Goal: Transaction & Acquisition: Purchase product/service

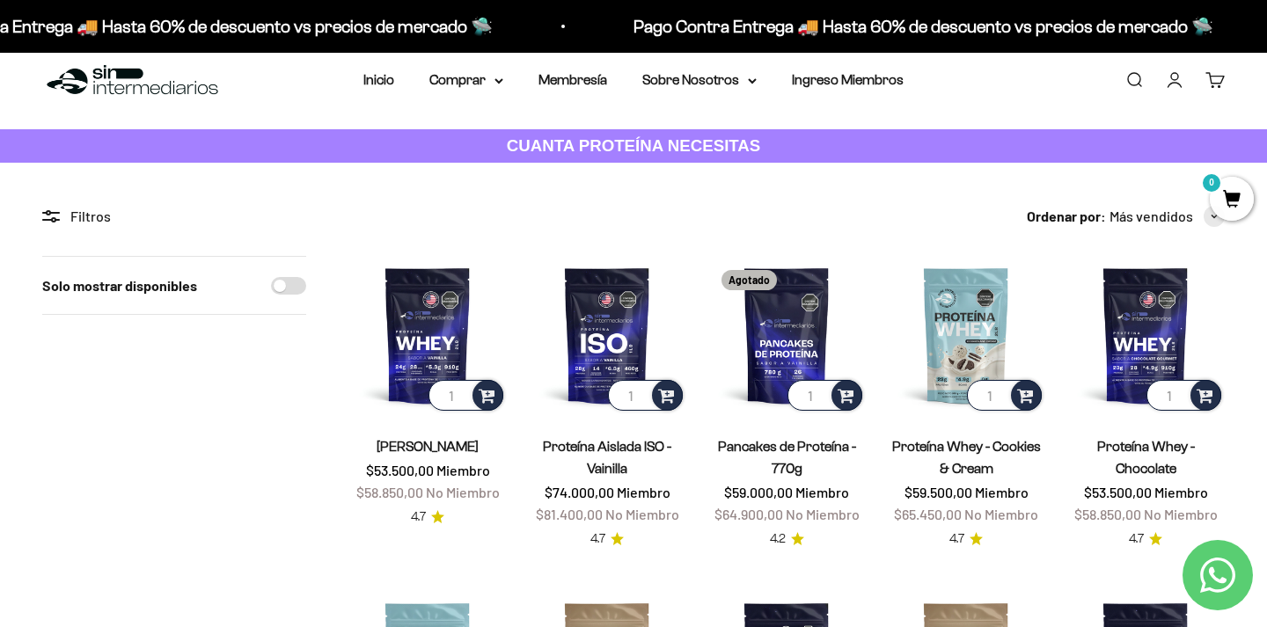
scroll to position [22, 0]
click at [464, 78] on summary "Comprar" at bounding box center [466, 79] width 74 height 23
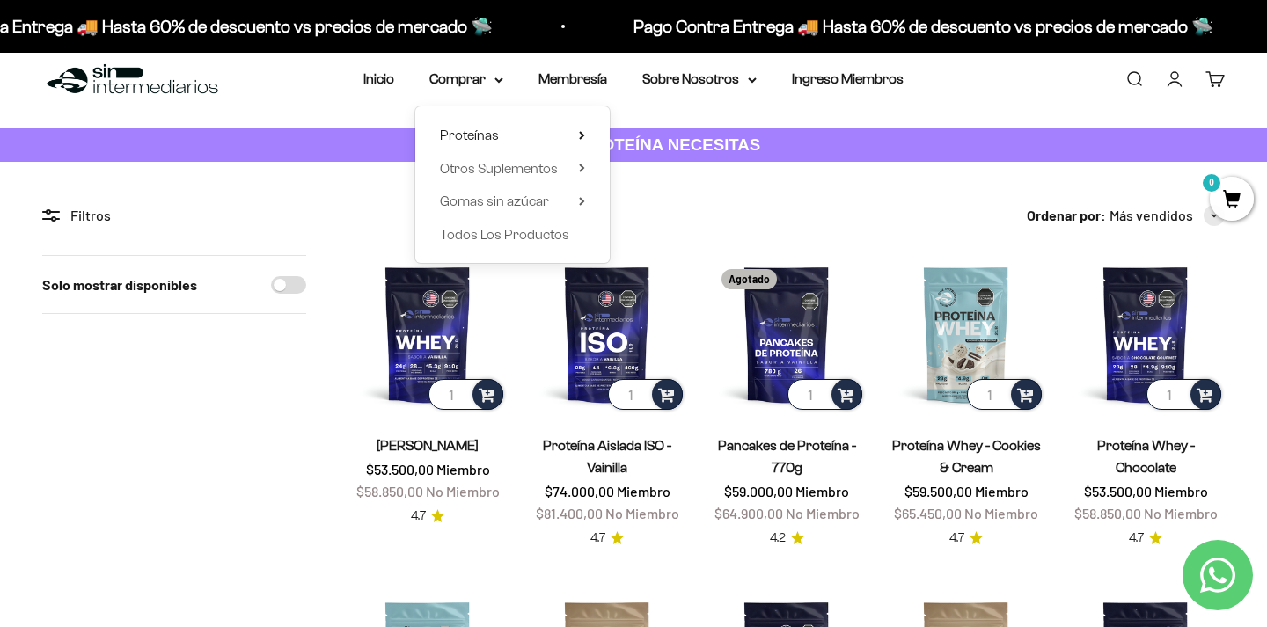
click at [512, 134] on summary "Proteínas" at bounding box center [512, 135] width 145 height 23
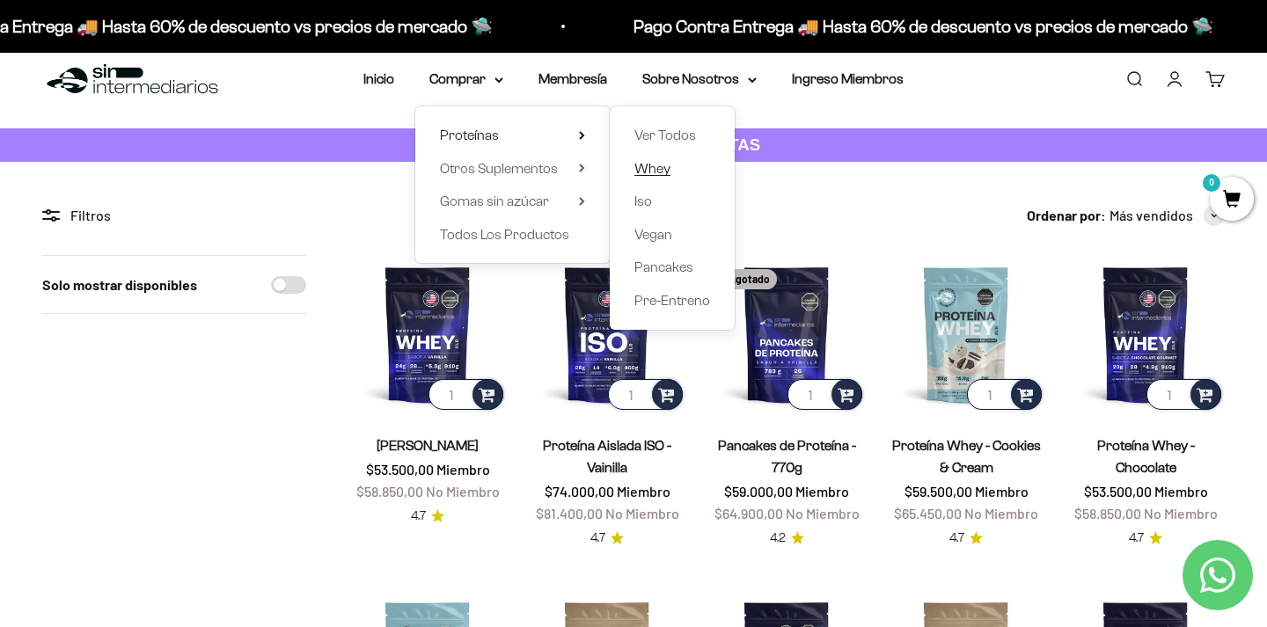
click at [648, 164] on span "Whey" at bounding box center [652, 168] width 36 height 15
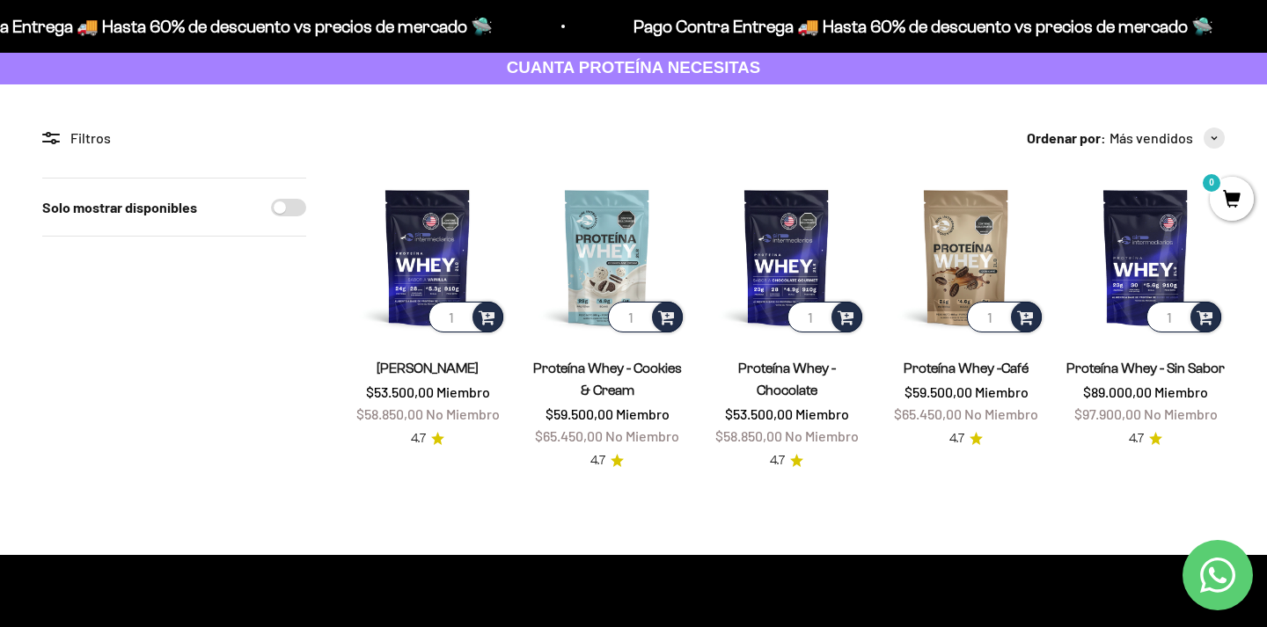
scroll to position [100, 0]
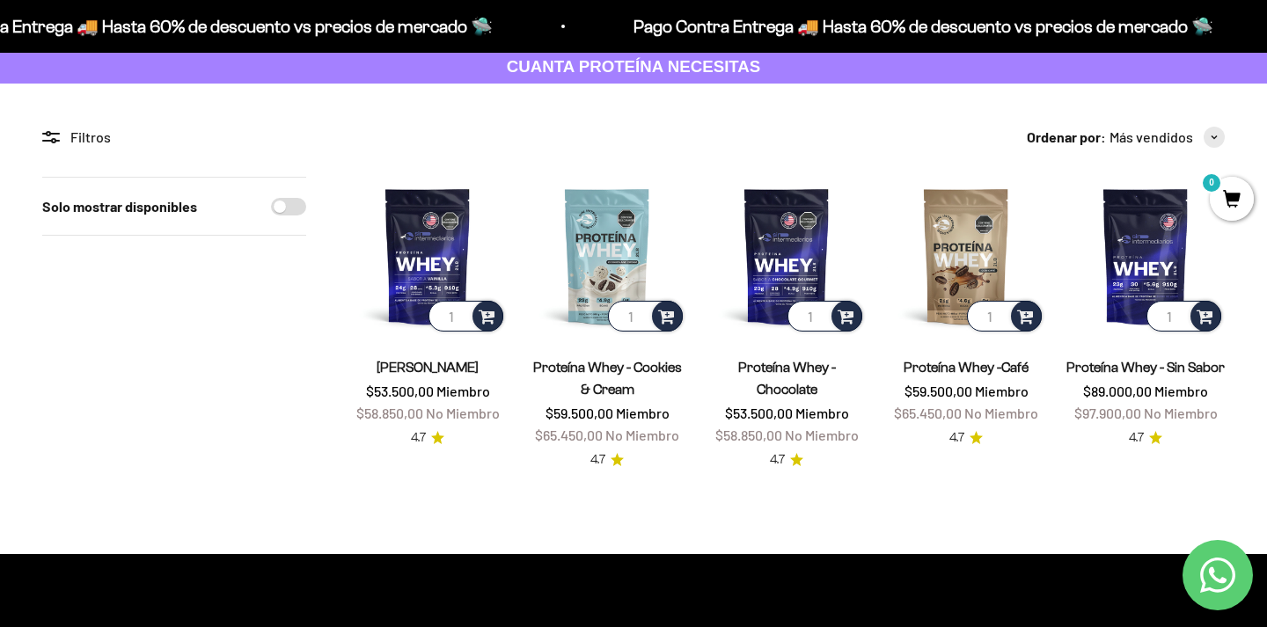
click at [416, 354] on div "Proteína Whey - Vainilla $53.500,00 Miembro $58.850,00 No Miembro 4.7" at bounding box center [427, 391] width 158 height 113
click at [416, 367] on link "Proteína Whey - Vainilla" at bounding box center [427, 367] width 102 height 15
click at [453, 371] on link "Proteína Whey - Vainilla" at bounding box center [427, 367] width 102 height 15
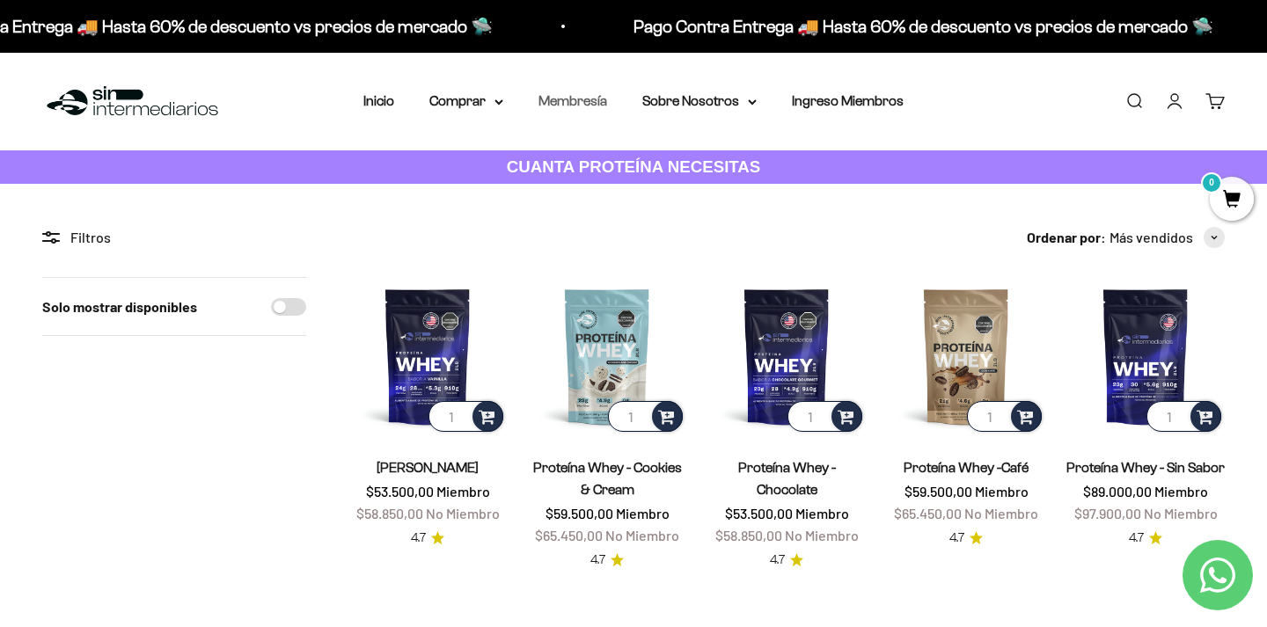
scroll to position [0, 0]
click at [473, 96] on summary "Comprar" at bounding box center [466, 101] width 74 height 23
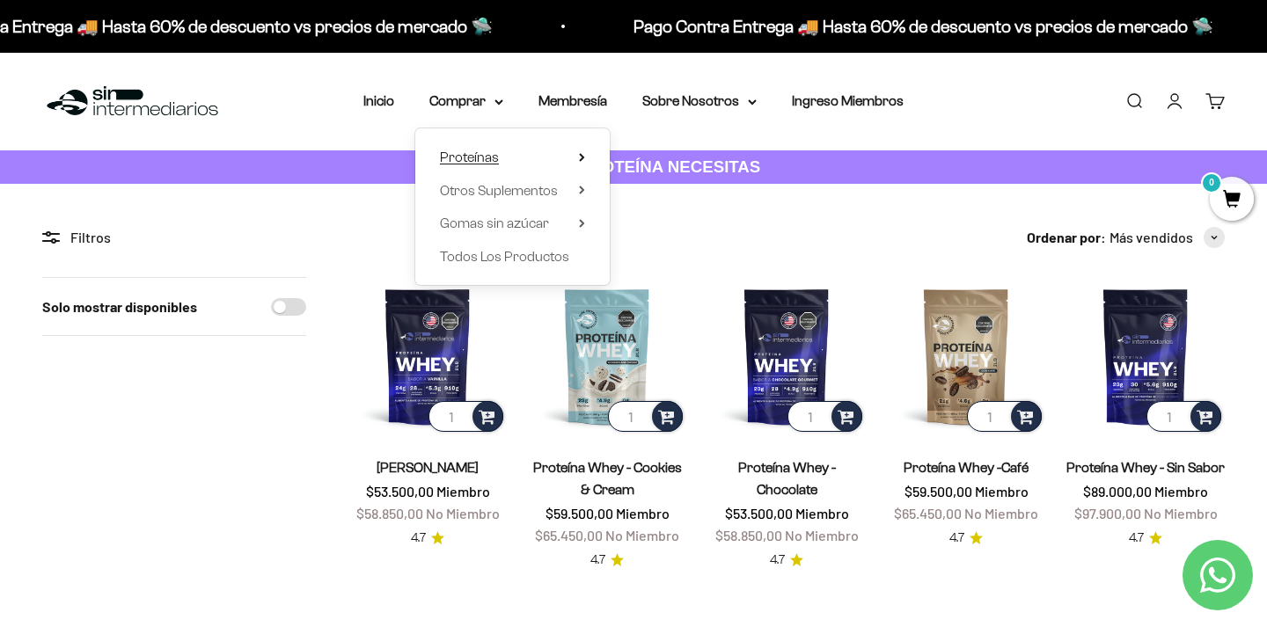
click at [498, 164] on summary "Proteínas" at bounding box center [512, 157] width 145 height 23
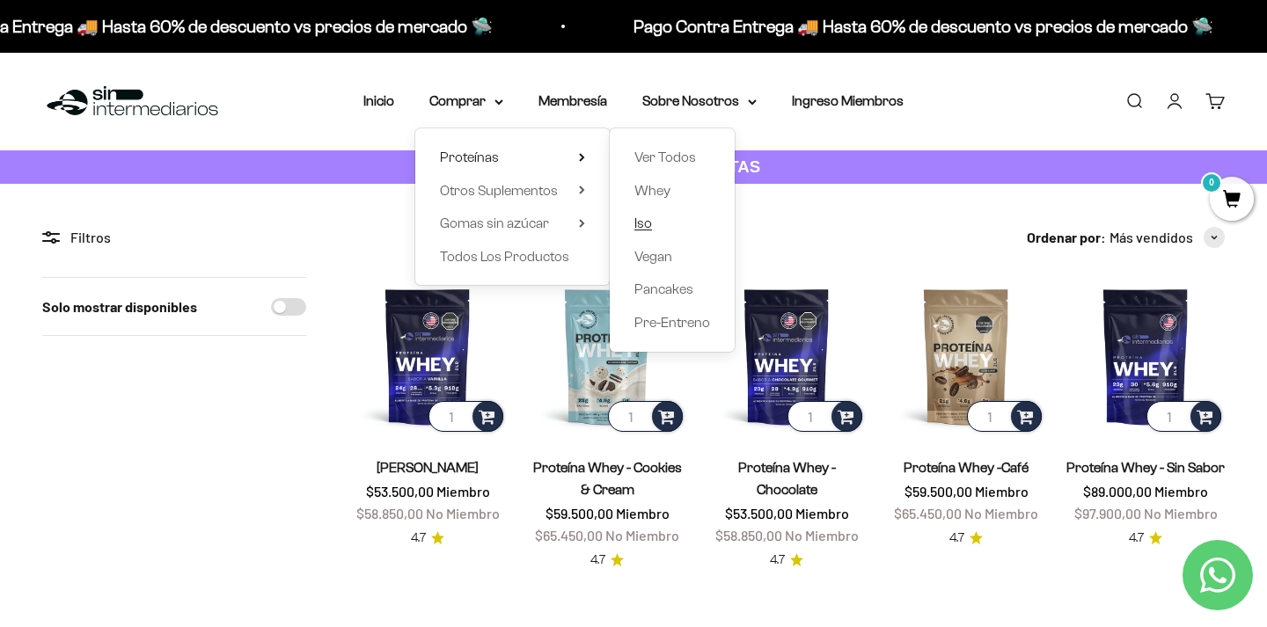
click at [643, 230] on span "Iso" at bounding box center [643, 223] width 18 height 23
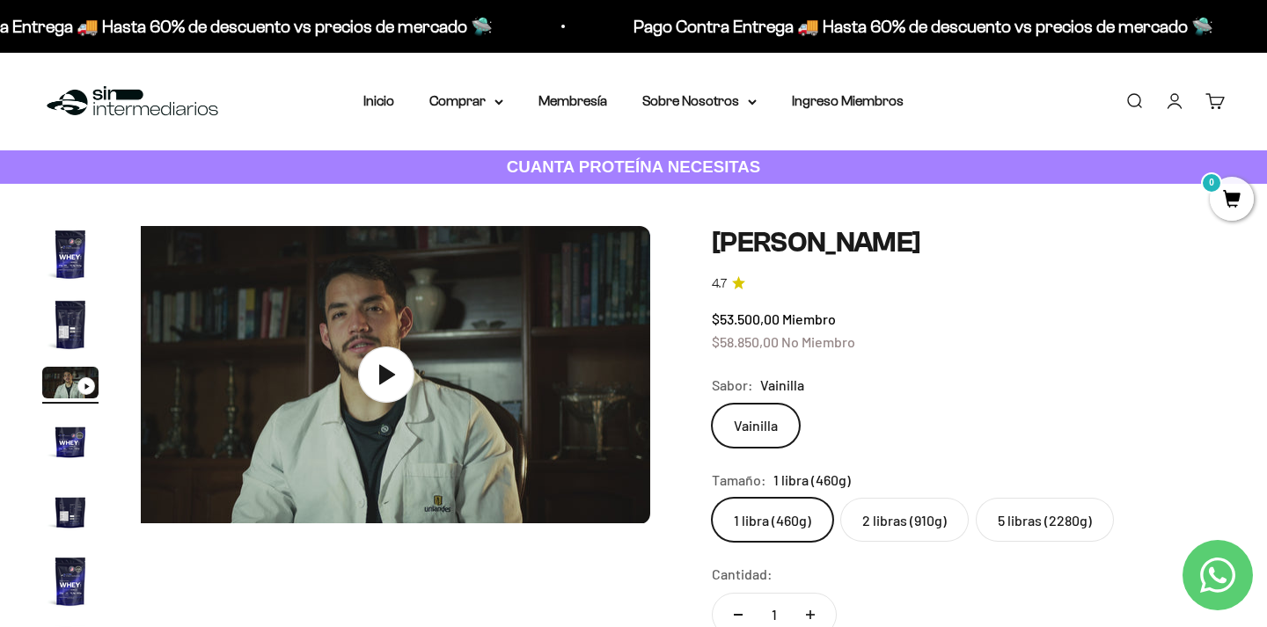
scroll to position [0, 1100]
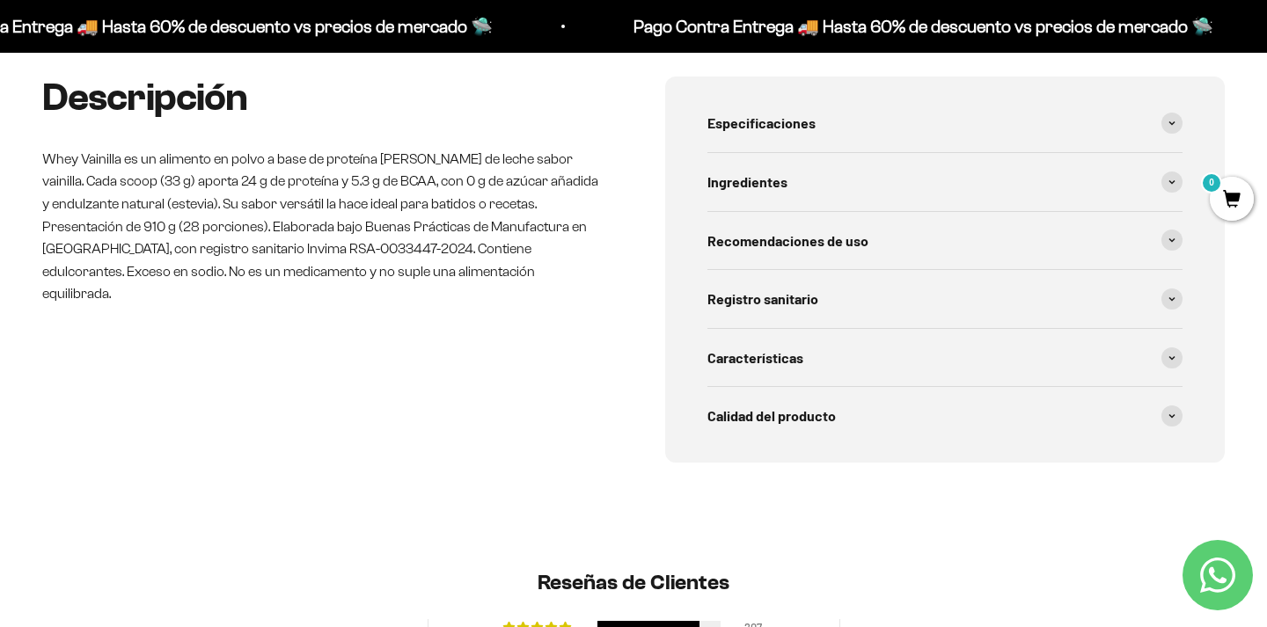
scroll to position [944, 0]
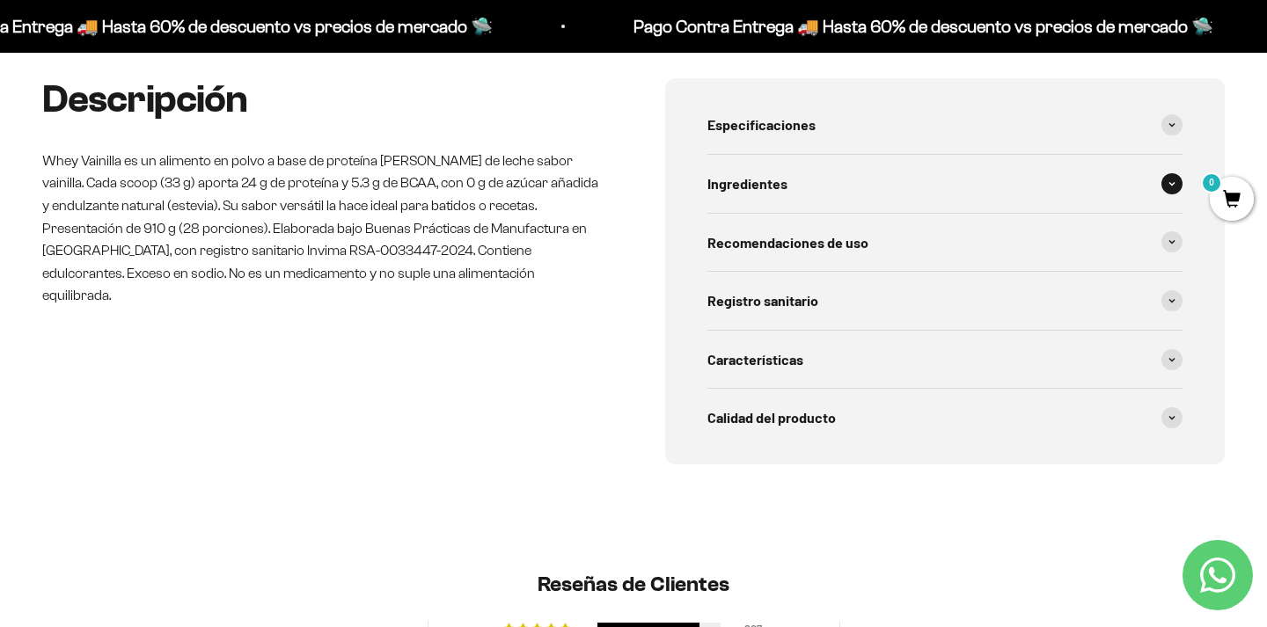
click at [839, 179] on div "Ingredientes" at bounding box center [944, 184] width 475 height 58
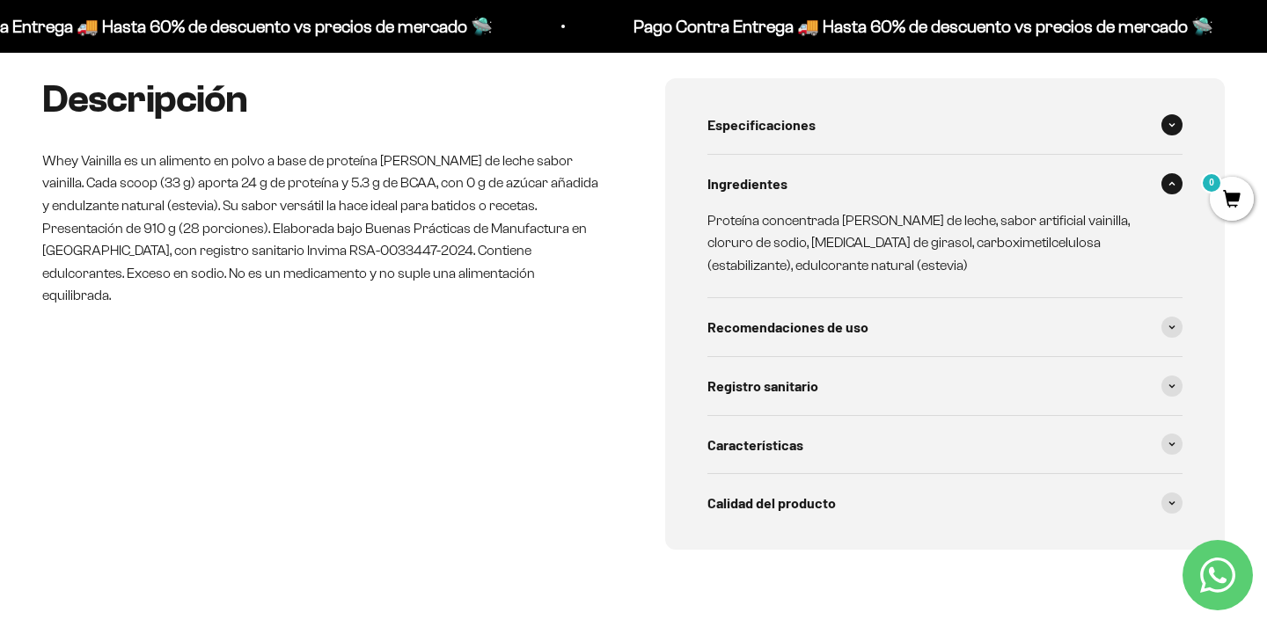
click at [840, 130] on div "Especificaciones" at bounding box center [944, 125] width 475 height 58
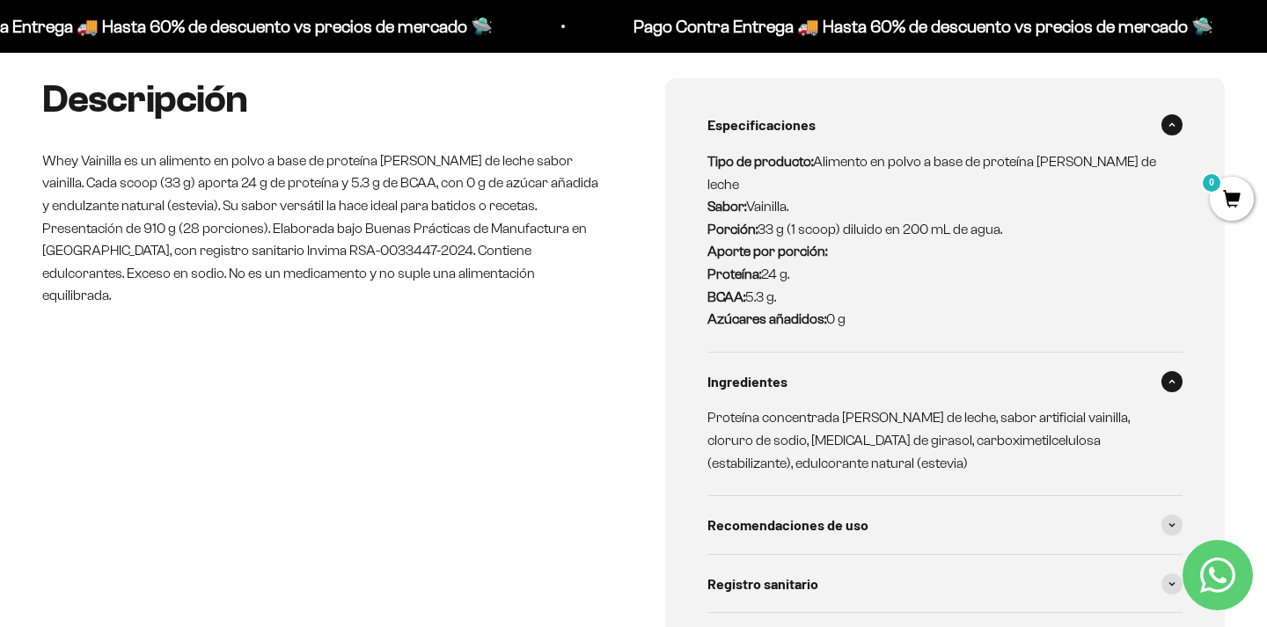
drag, startPoint x: 808, startPoint y: 190, endPoint x: 857, endPoint y: 288, distance: 109.0
click at [856, 277] on p "Tipo de producto: Alimento en polvo a base de proteína de suero de leche Sabor:…" at bounding box center [934, 240] width 454 height 180
click at [1161, 4] on div "Pago Contra Entrega 🚚 Hasta 60% de descuento vs precios de mercado 🛸 Pago Contr…" at bounding box center [633, 26] width 1267 height 53
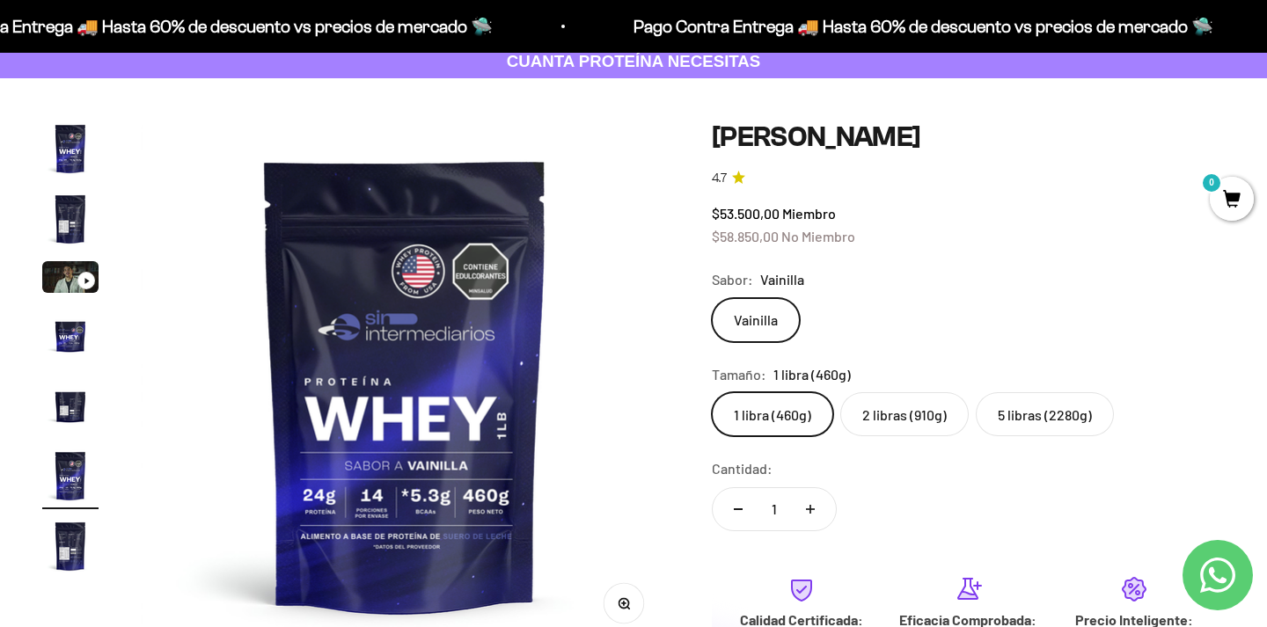
scroll to position [219, 0]
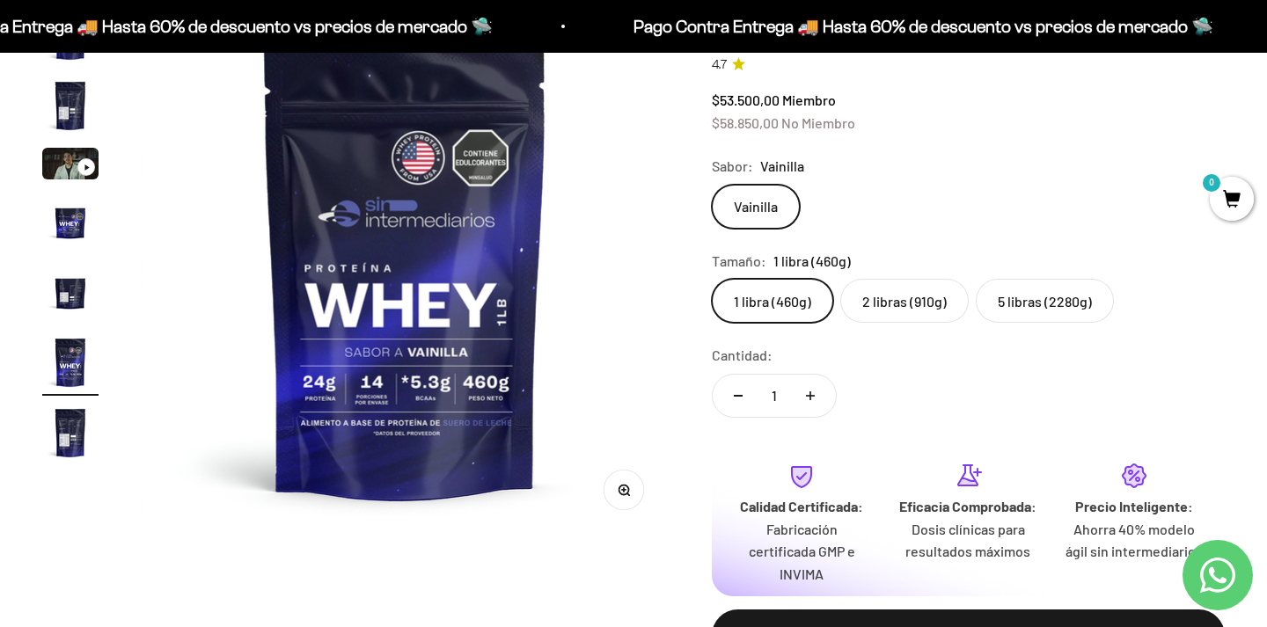
click at [59, 282] on img "Ir al artículo 5" at bounding box center [70, 292] width 56 height 56
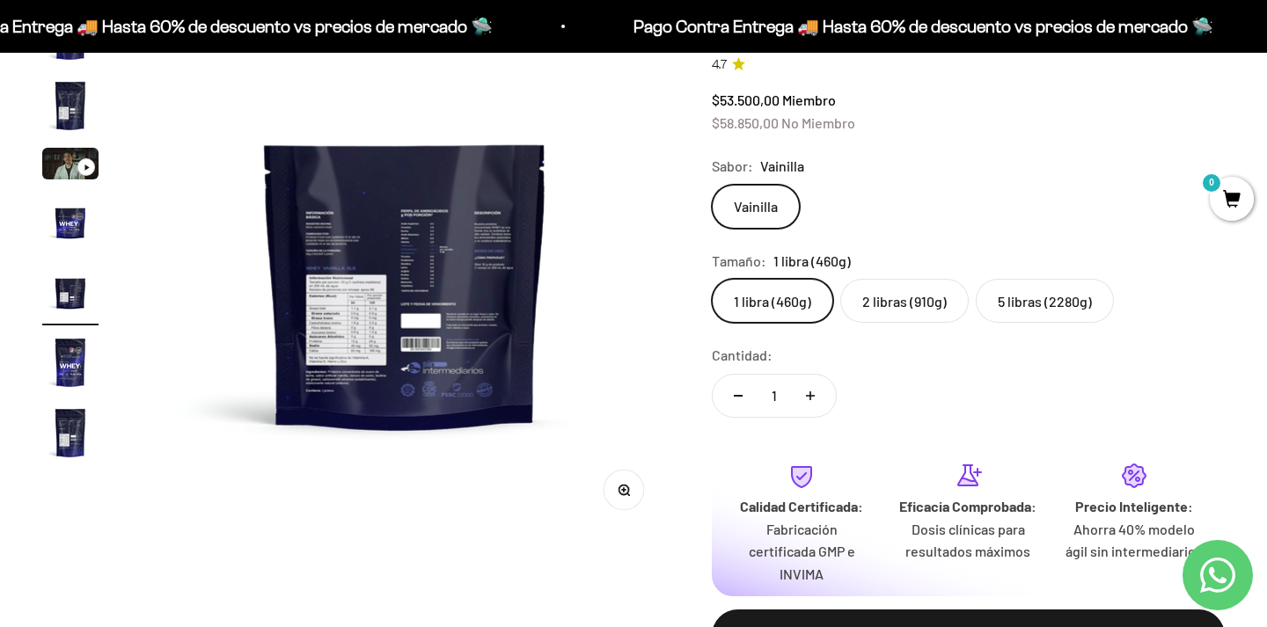
click at [340, 311] on img at bounding box center [405, 271] width 529 height 529
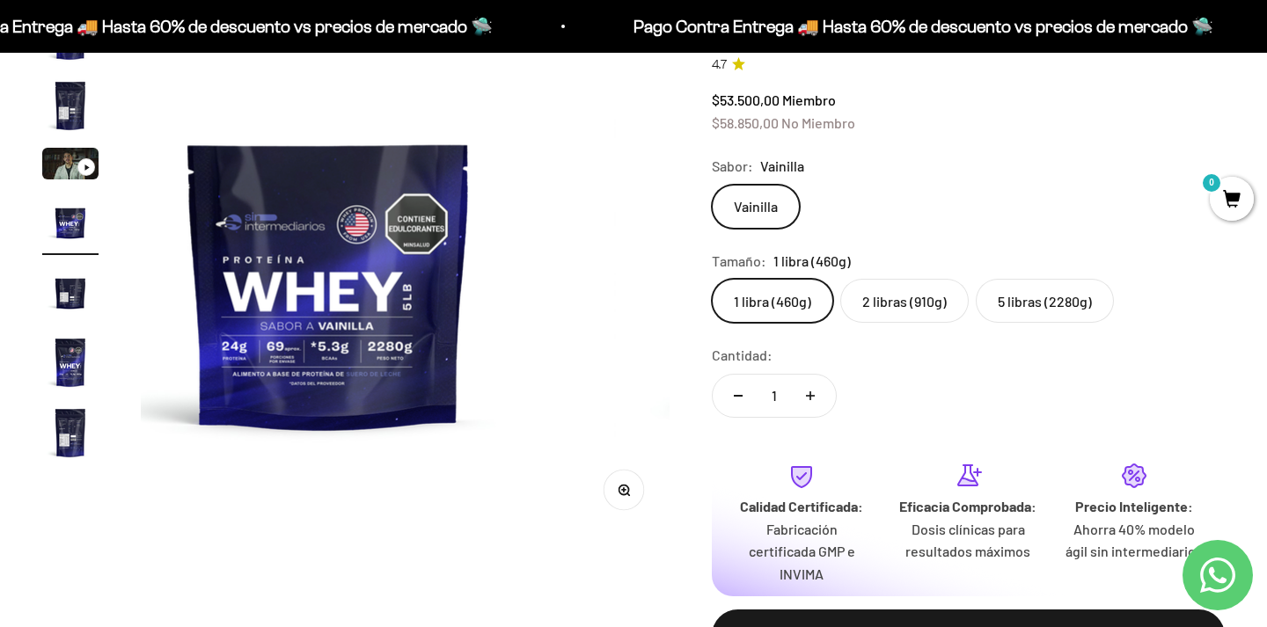
scroll to position [0, 1648]
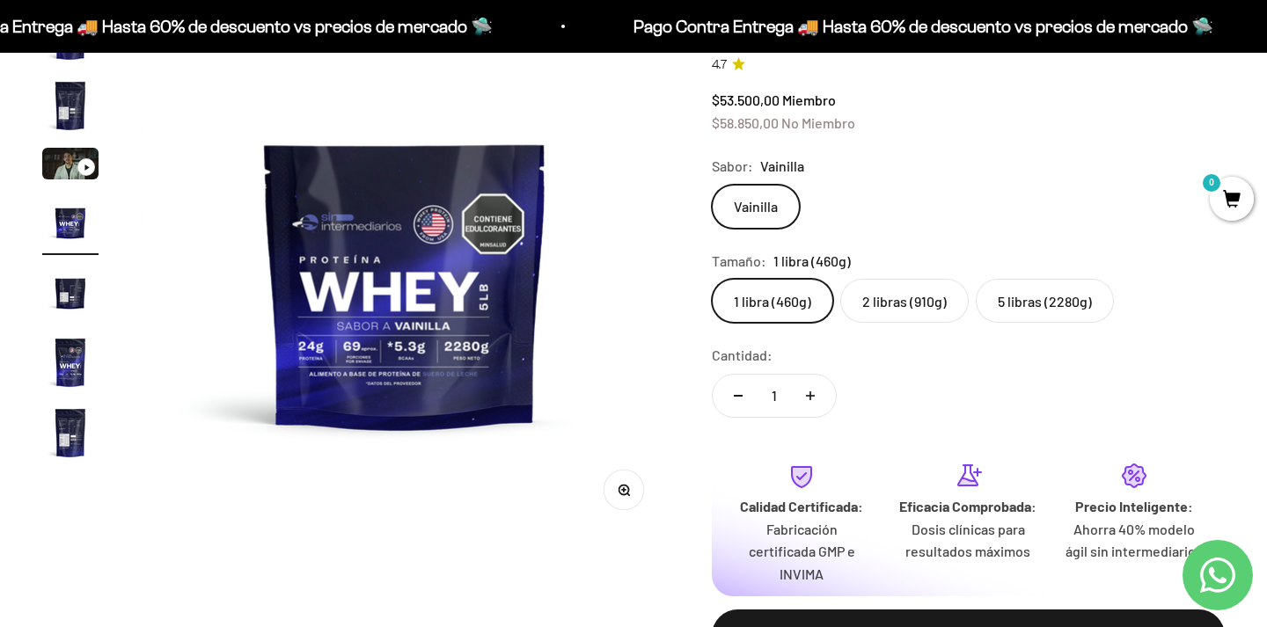
click at [64, 443] on img "Ir al artículo 7" at bounding box center [70, 433] width 56 height 56
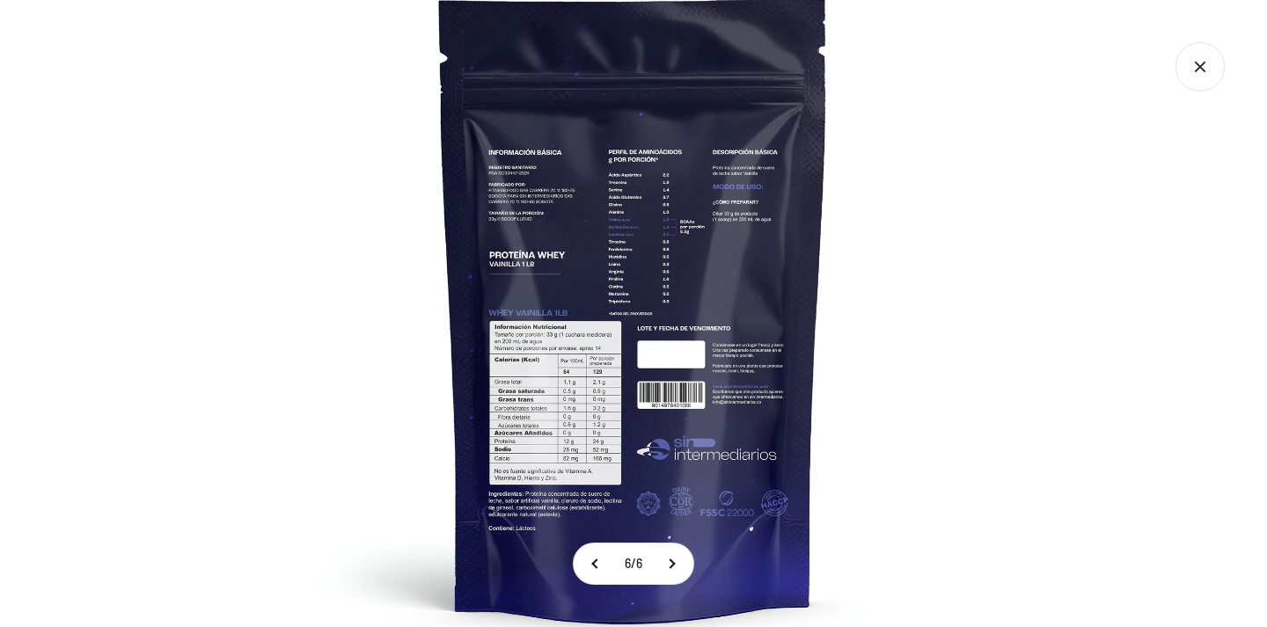
click at [490, 388] on img at bounding box center [633, 307] width 730 height 730
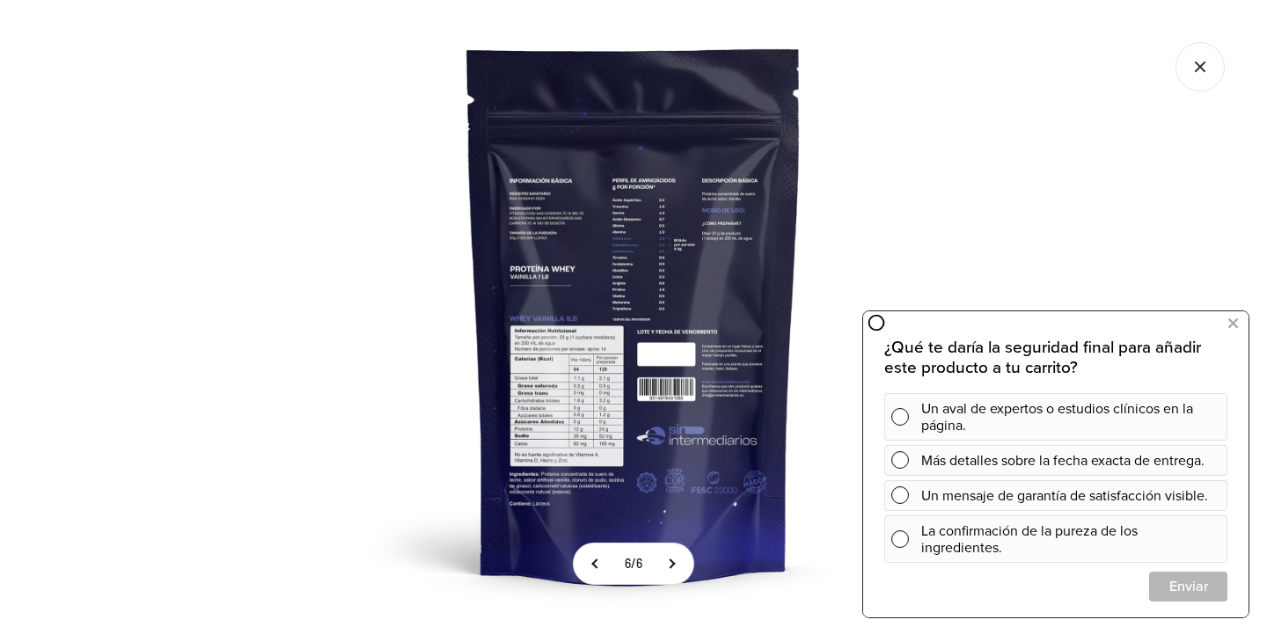
click at [1194, 60] on icon "Cerrar galería" at bounding box center [1199, 66] width 49 height 49
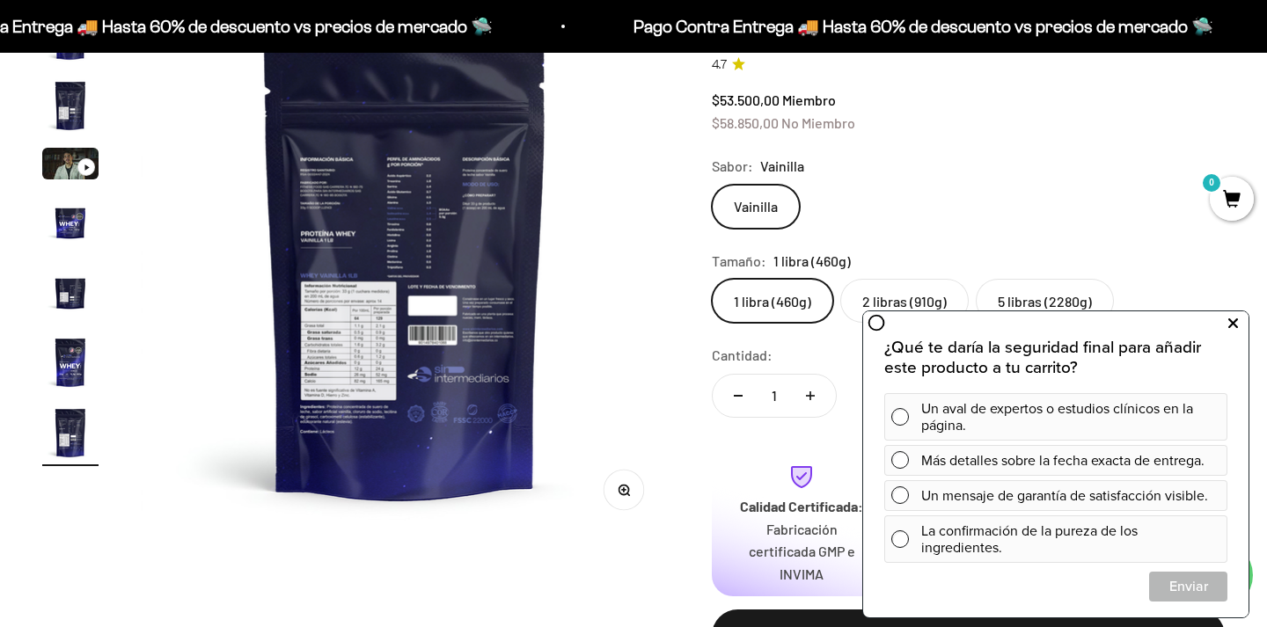
drag, startPoint x: 1229, startPoint y: 320, endPoint x: 2086, endPoint y: 630, distance: 911.8
click at [1229, 320] on icon at bounding box center [1233, 323] width 10 height 23
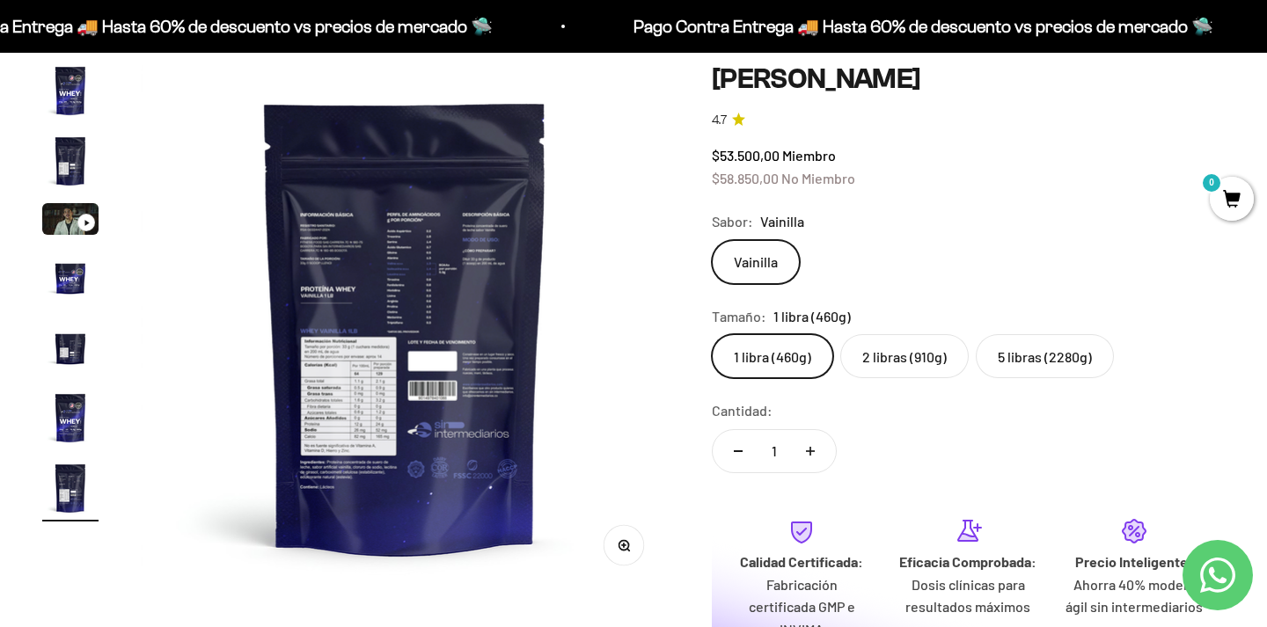
scroll to position [148, 0]
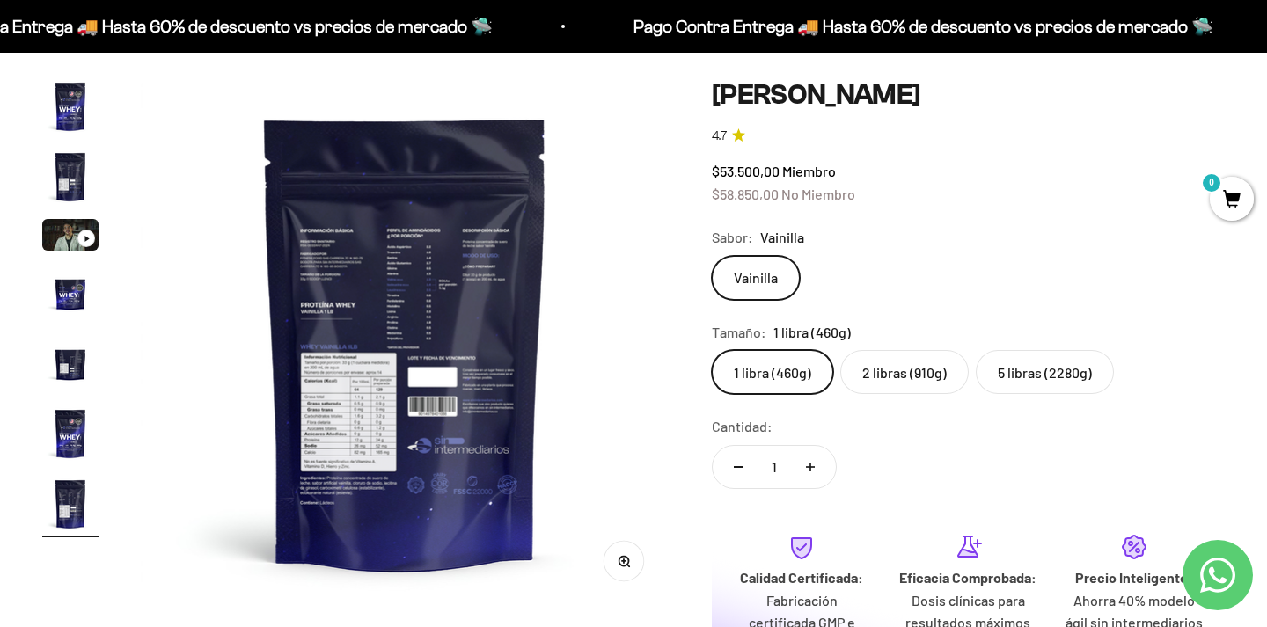
click at [1041, 370] on label "5 libras (2280g)" at bounding box center [1045, 372] width 138 height 44
click at [712, 350] on input "5 libras (2280g)" at bounding box center [711, 349] width 1 height 1
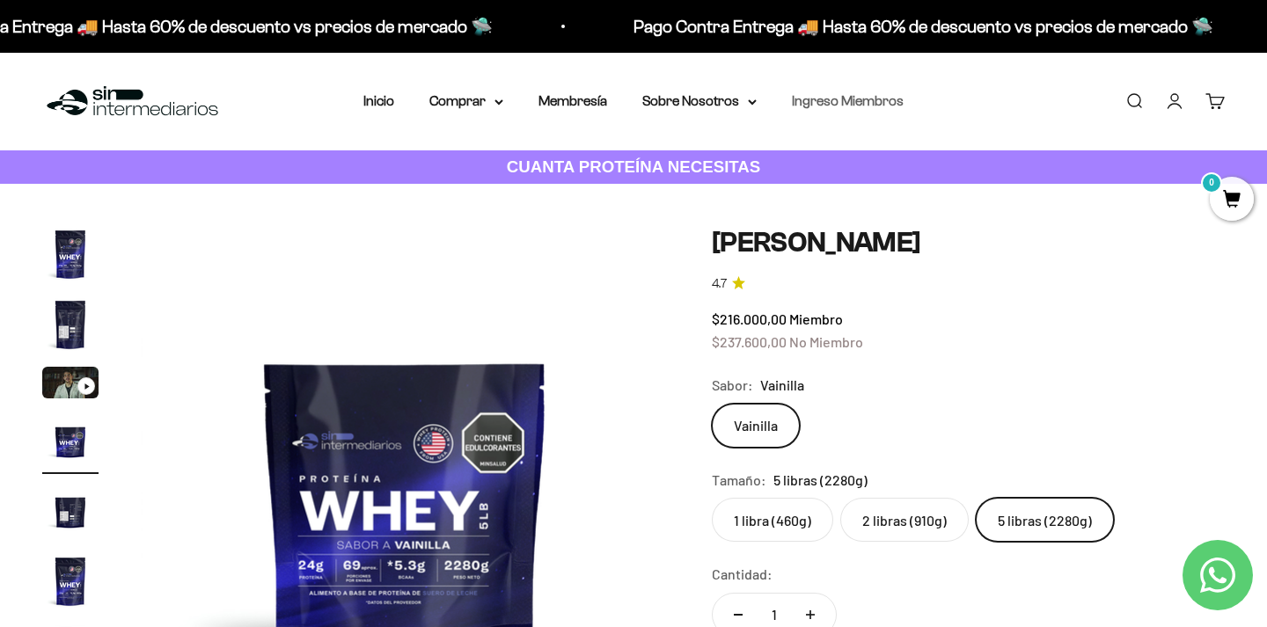
click at [852, 106] on link "Ingreso Miembros" at bounding box center [848, 100] width 112 height 15
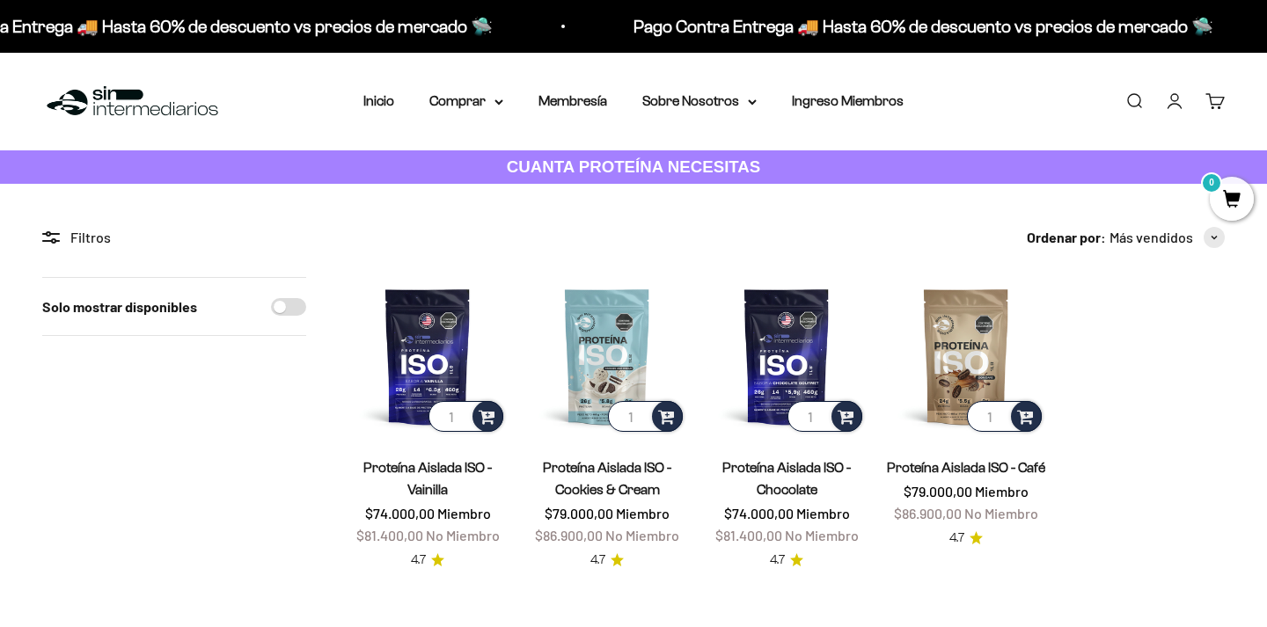
scroll to position [37, 0]
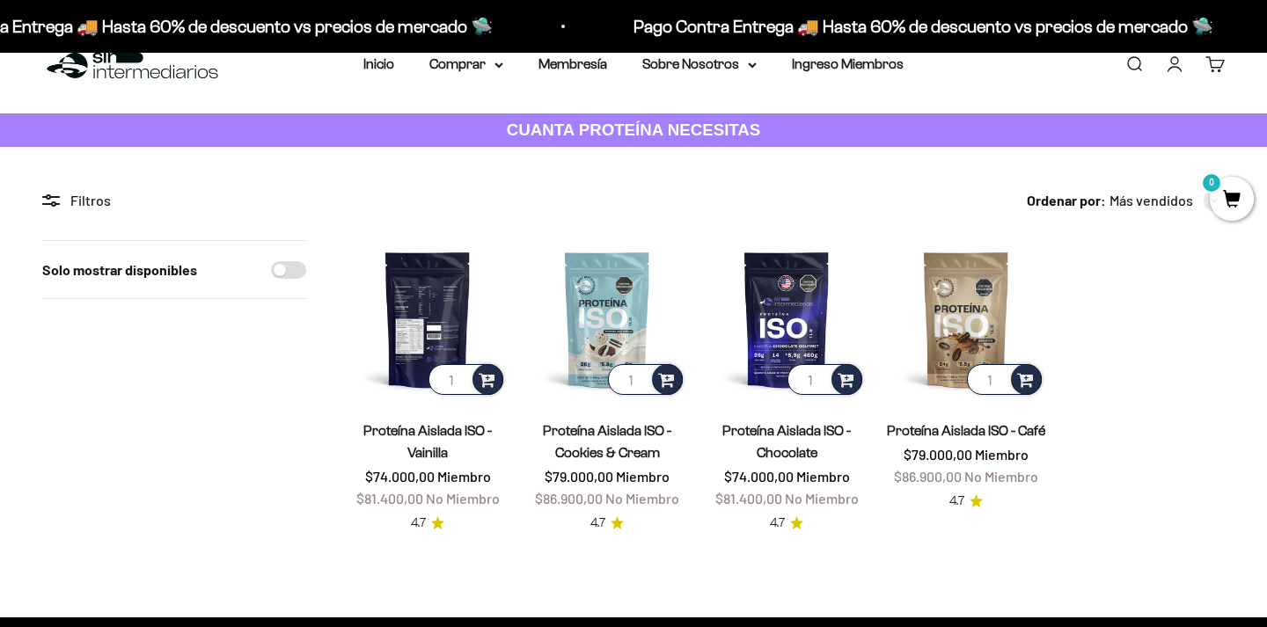
click at [398, 302] on img at bounding box center [427, 319] width 158 height 158
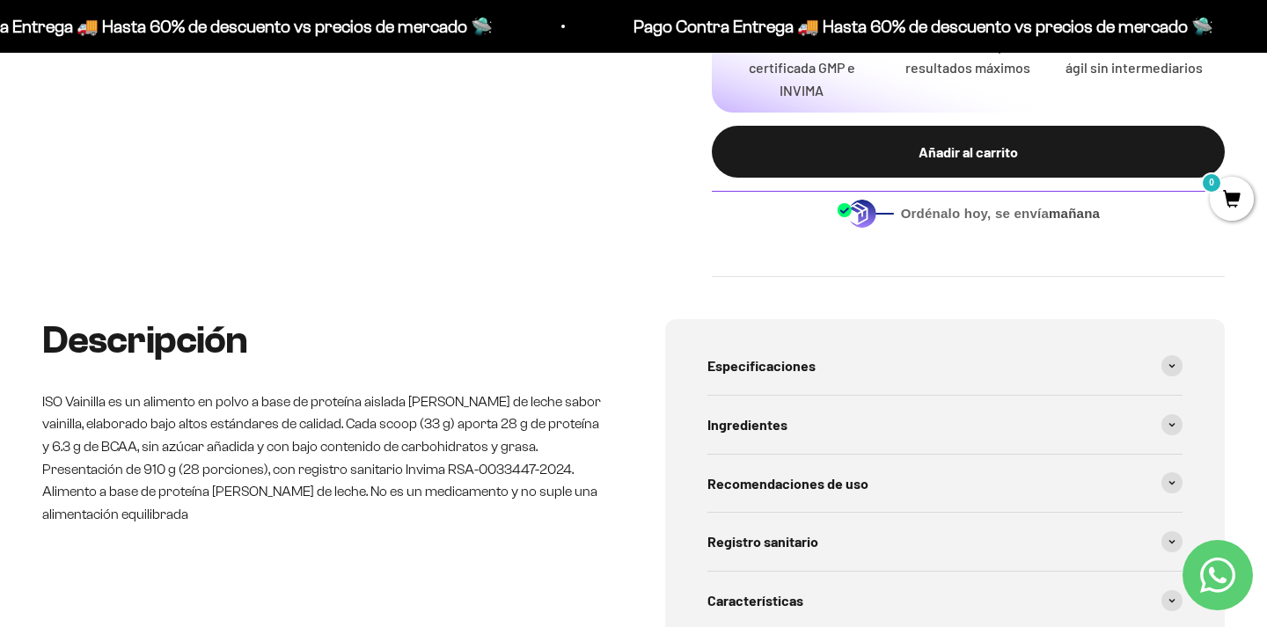
scroll to position [726, 0]
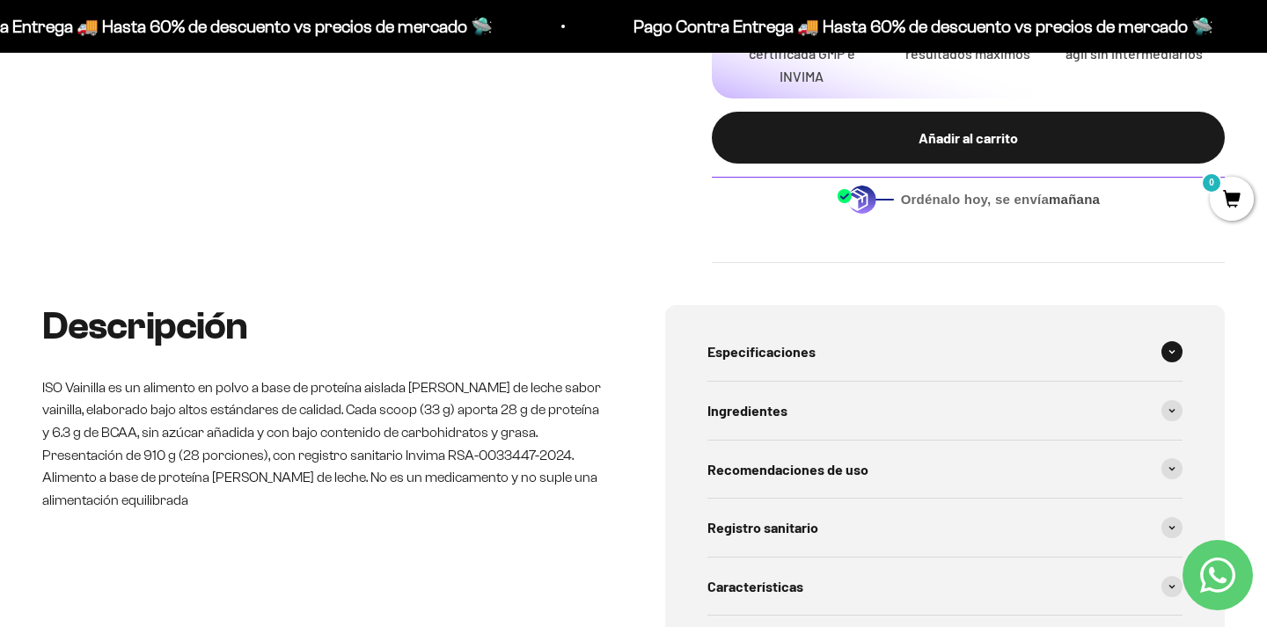
click at [814, 363] on span "Especificaciones" at bounding box center [761, 351] width 108 height 23
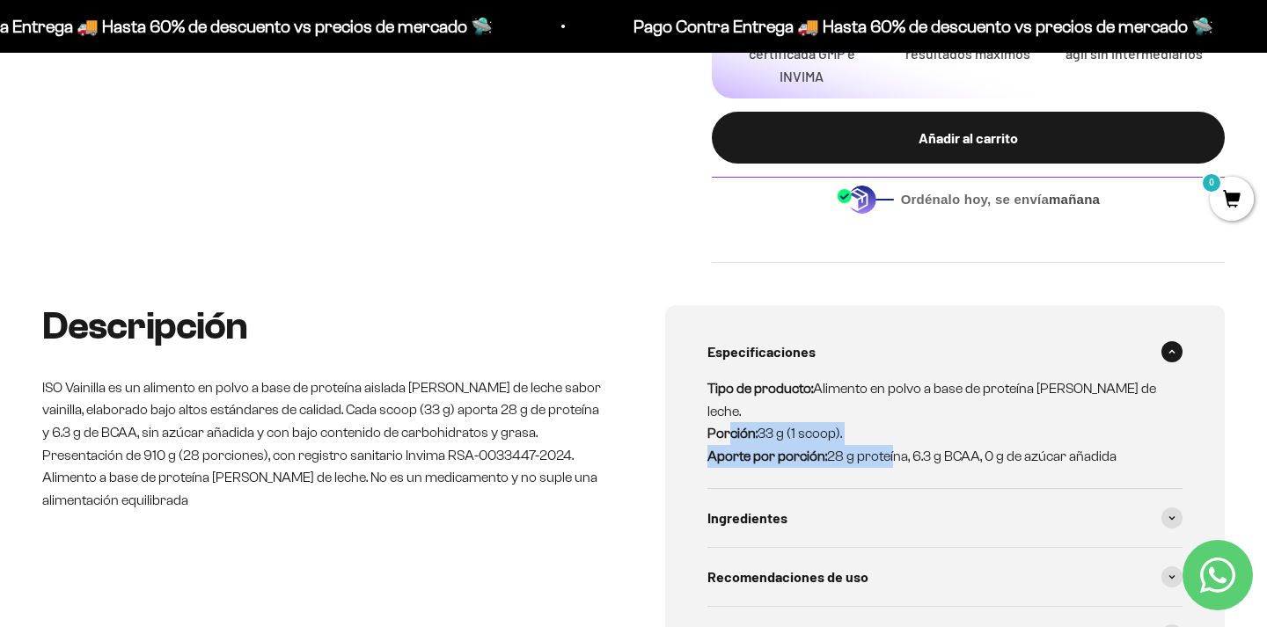
drag, startPoint x: 731, startPoint y: 426, endPoint x: 901, endPoint y: 469, distance: 175.2
click at [901, 467] on p "Tipo de producto: Alimento en polvo a base de proteína [PERSON_NAME] de leche. …" at bounding box center [934, 422] width 454 height 90
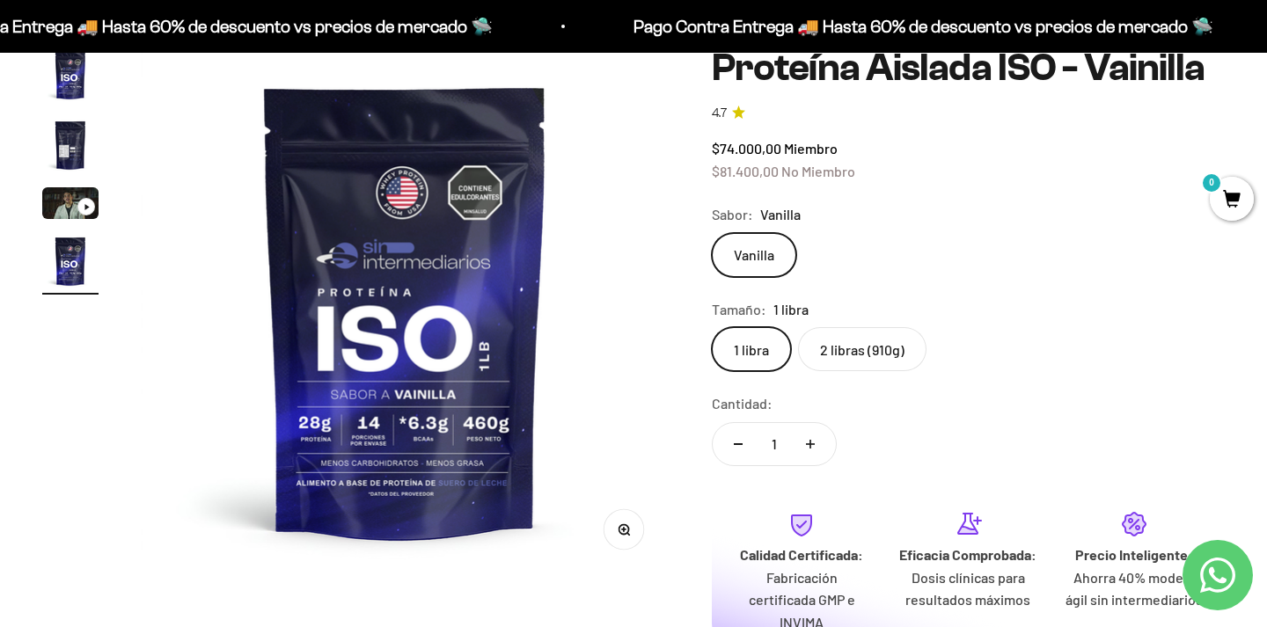
scroll to position [6, 0]
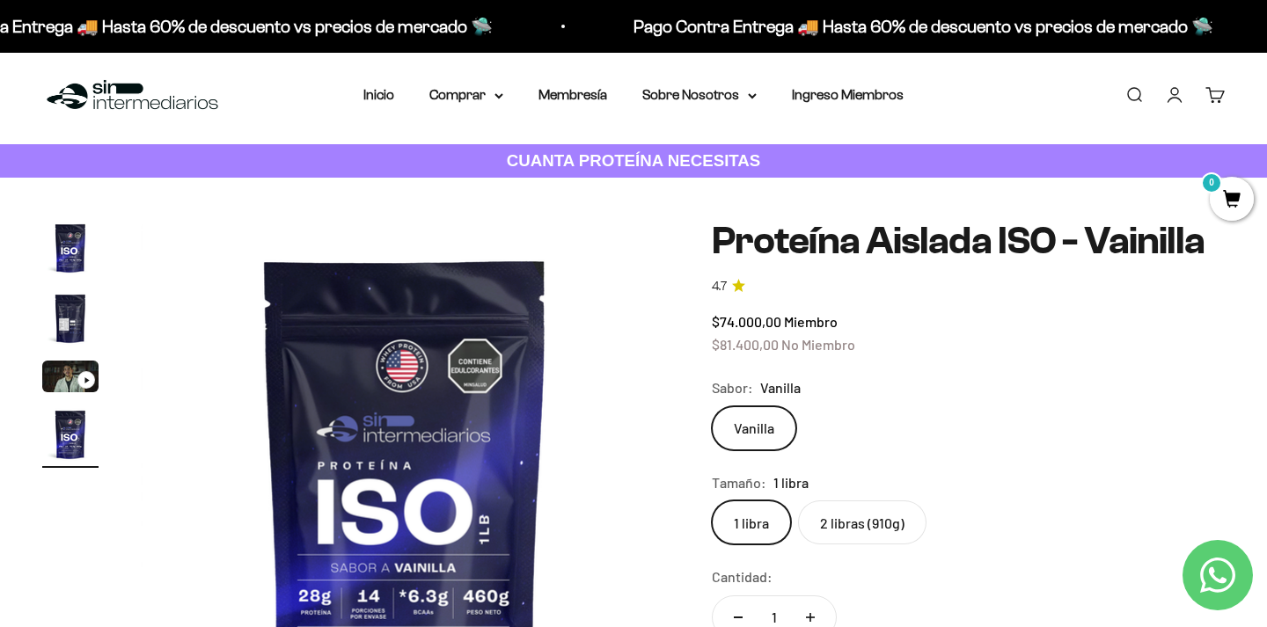
click at [70, 427] on img "Ir al artículo 4" at bounding box center [70, 434] width 56 height 56
click at [74, 310] on img "Ir al artículo 2" at bounding box center [70, 318] width 56 height 56
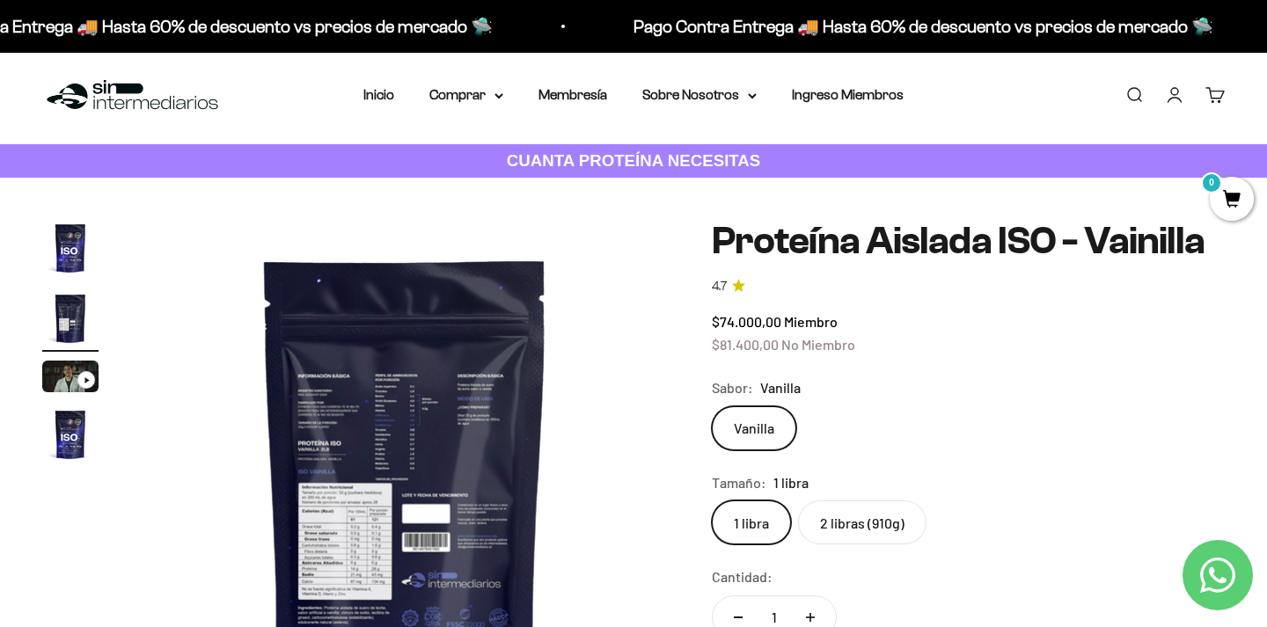
scroll to position [189, 0]
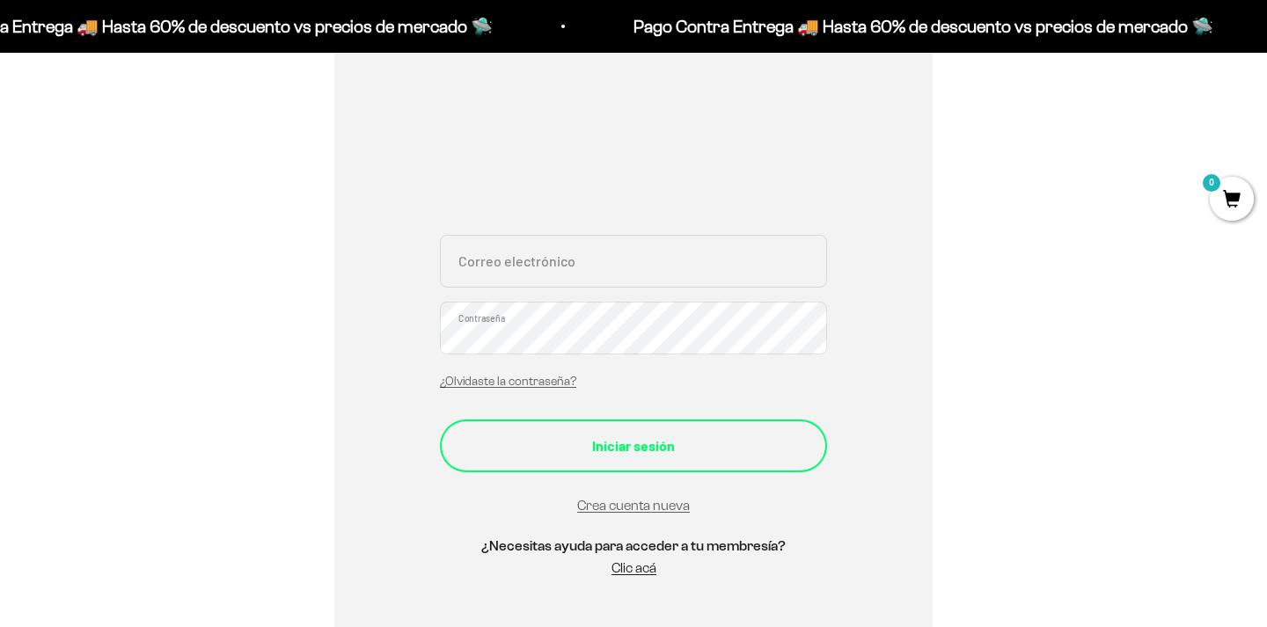
scroll to position [246, 0]
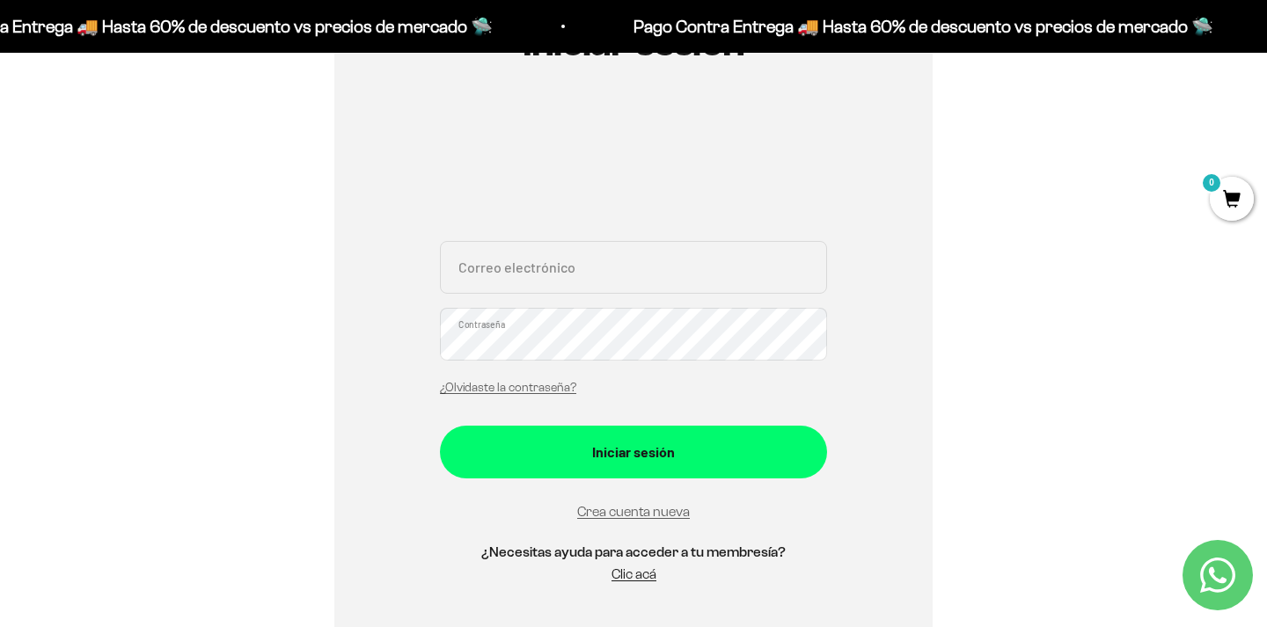
type input "[EMAIL_ADDRESS][DOMAIN_NAME]"
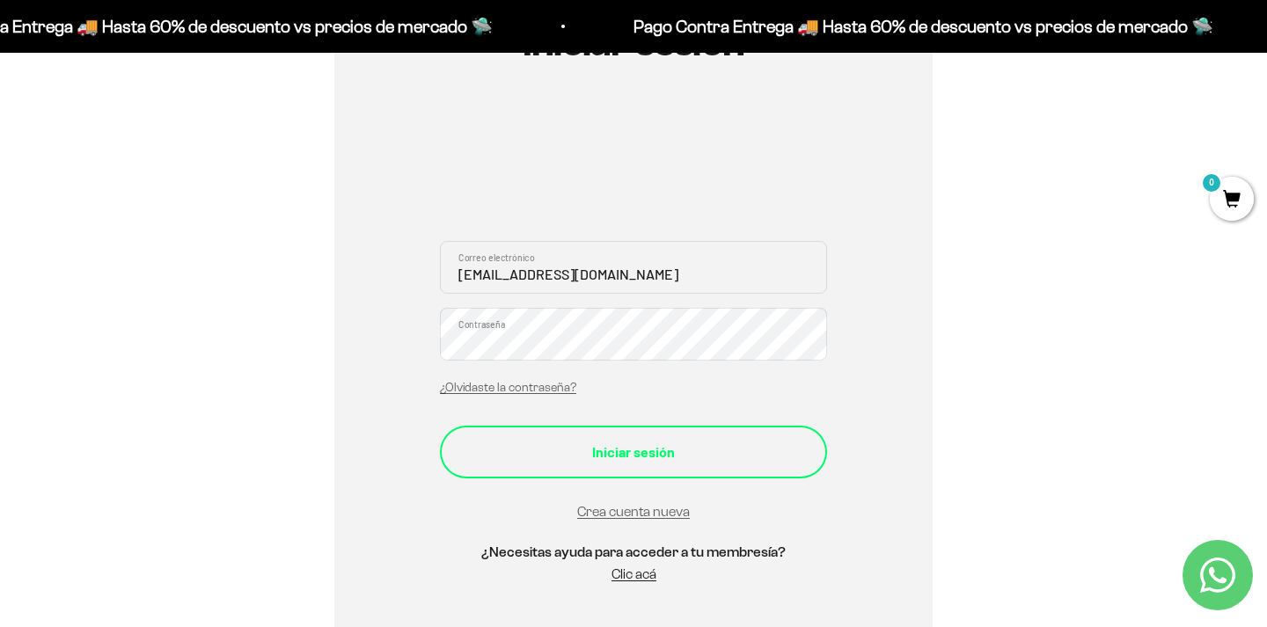
click at [615, 453] on div "Iniciar sesión" at bounding box center [633, 452] width 317 height 23
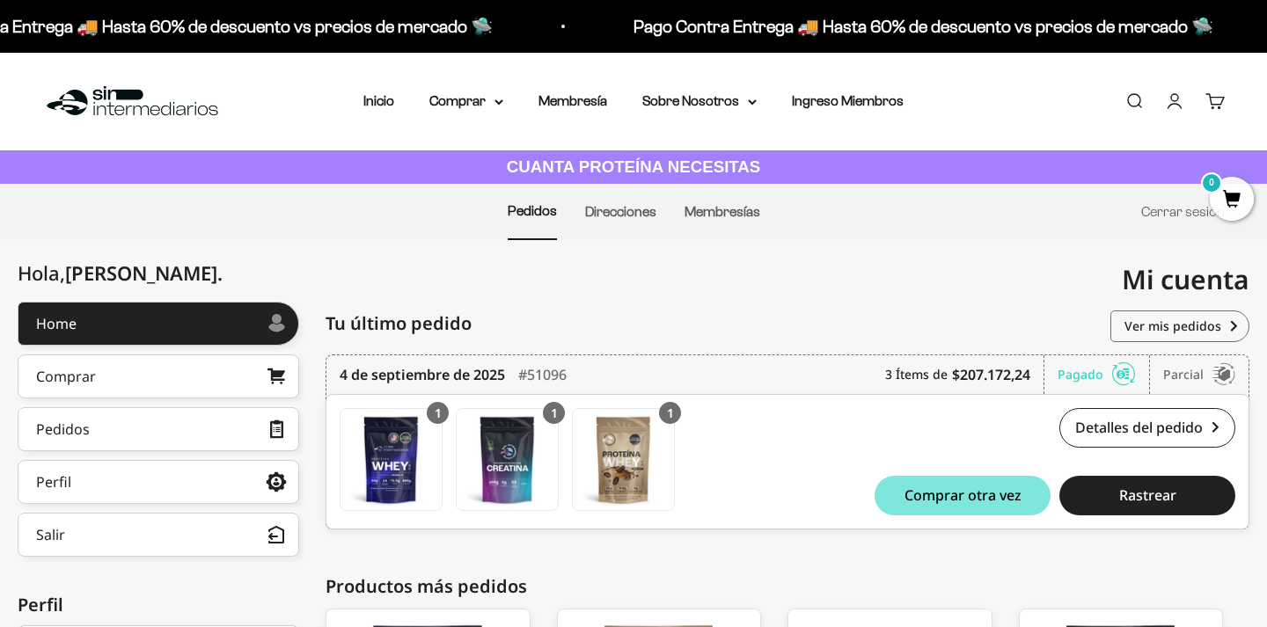
click at [468, 89] on div "Menú Buscar Inicio Comprar Proteínas Ver Todos Whey Iso Vegan Pancakes Pre-Entr…" at bounding box center [633, 102] width 1267 height 98
click at [464, 96] on summary "Comprar" at bounding box center [466, 101] width 74 height 23
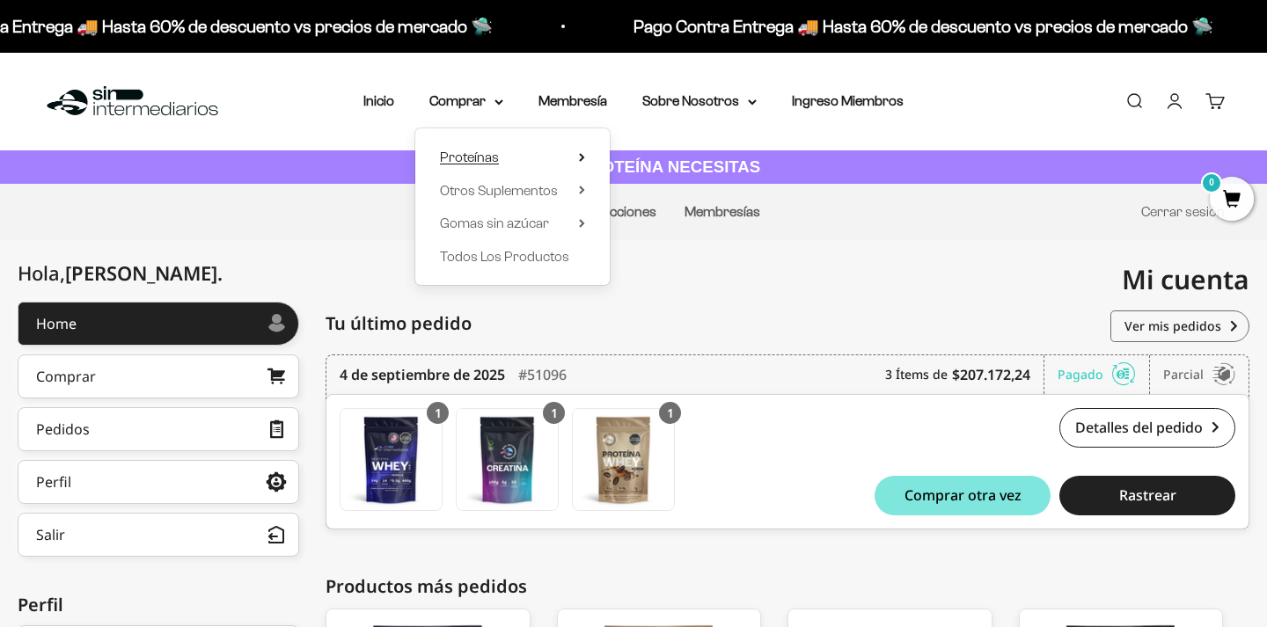
click at [492, 154] on summary "Proteínas" at bounding box center [512, 157] width 145 height 23
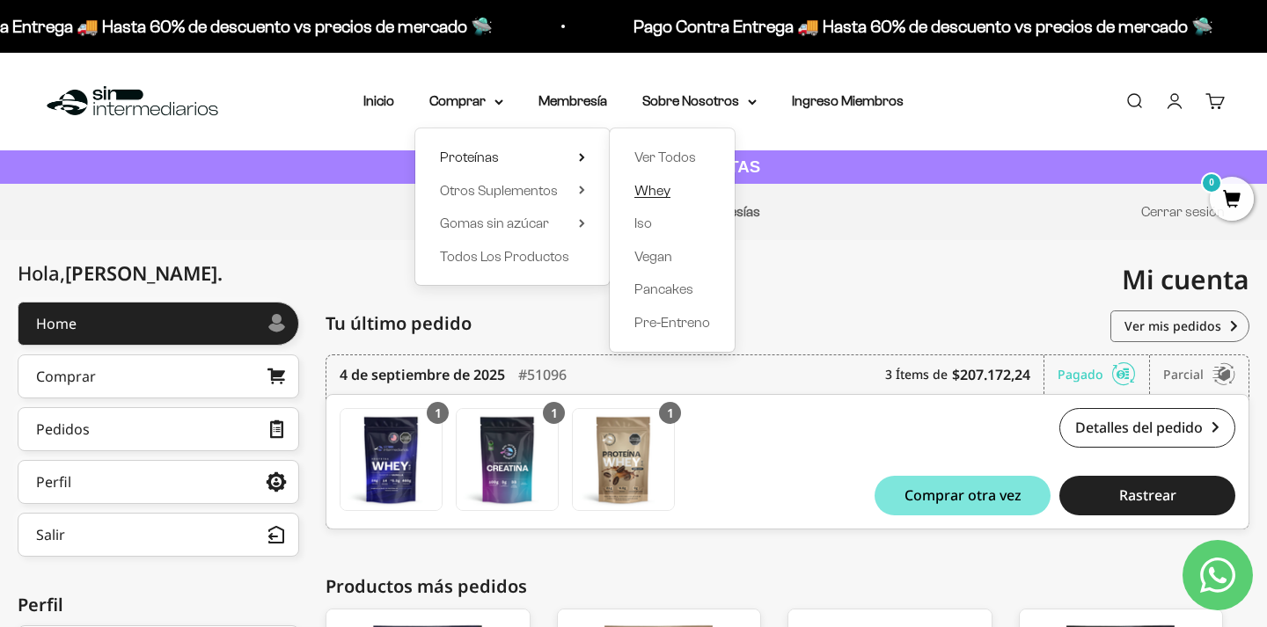
click at [666, 187] on link "Whey" at bounding box center [672, 190] width 76 height 23
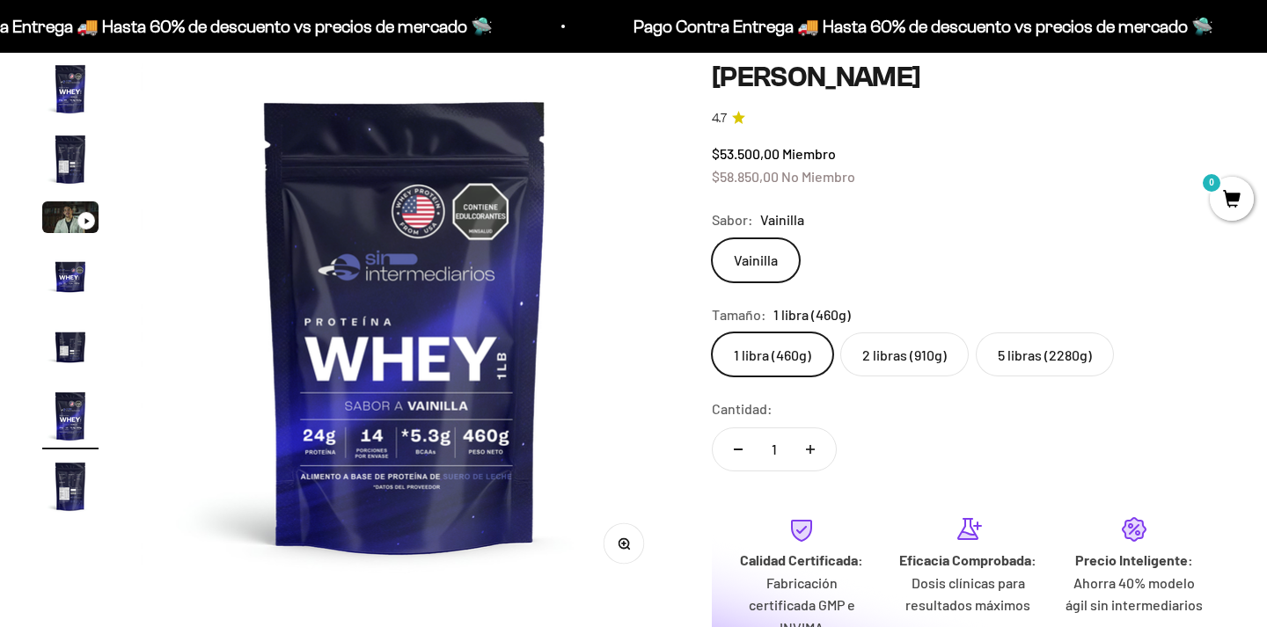
scroll to position [143, 0]
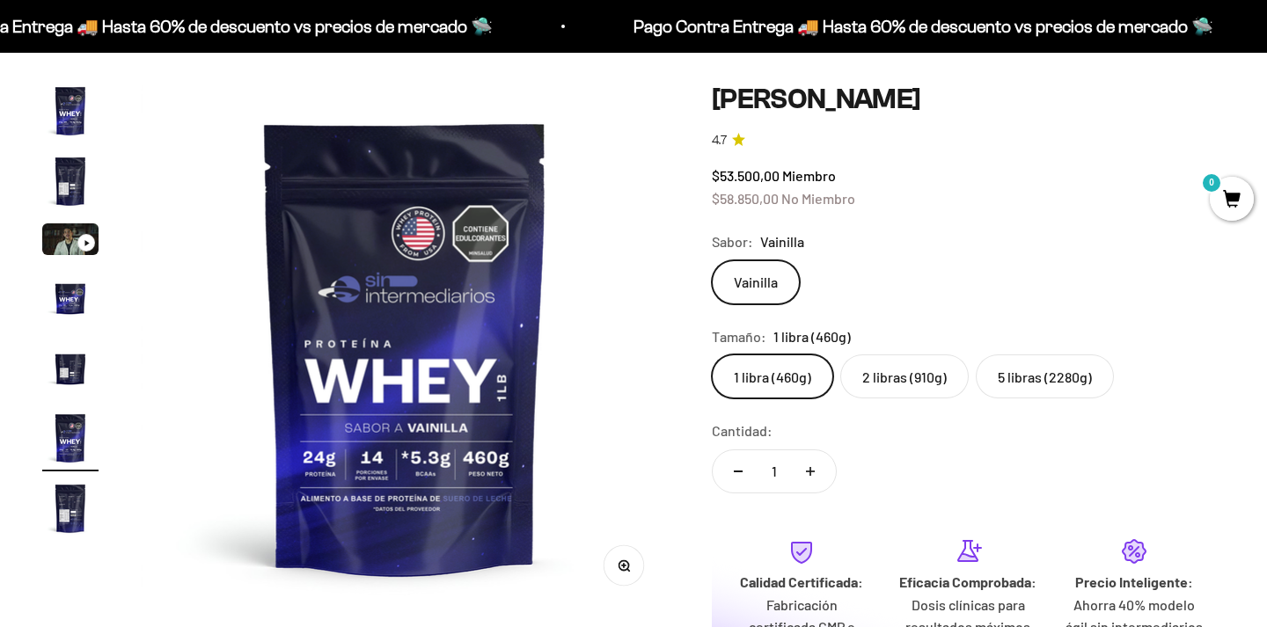
click at [1036, 384] on label "5 libras (2280g)" at bounding box center [1045, 376] width 138 height 44
click at [712, 354] on input "5 libras (2280g)" at bounding box center [711, 354] width 1 height 1
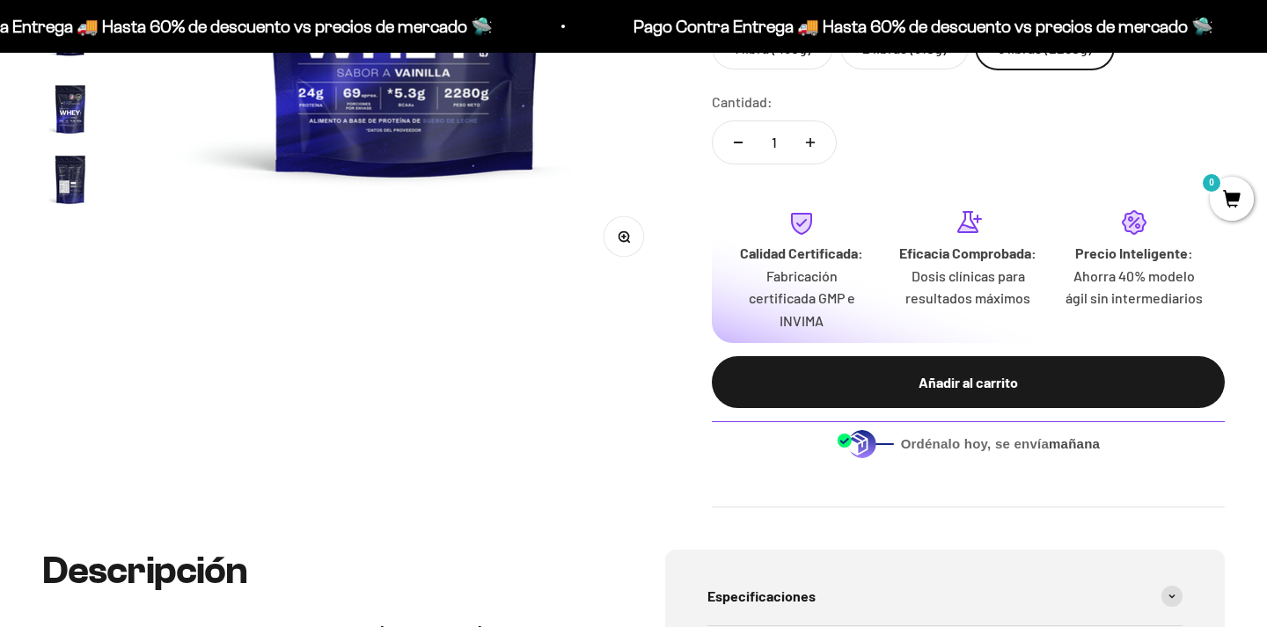
scroll to position [504, 0]
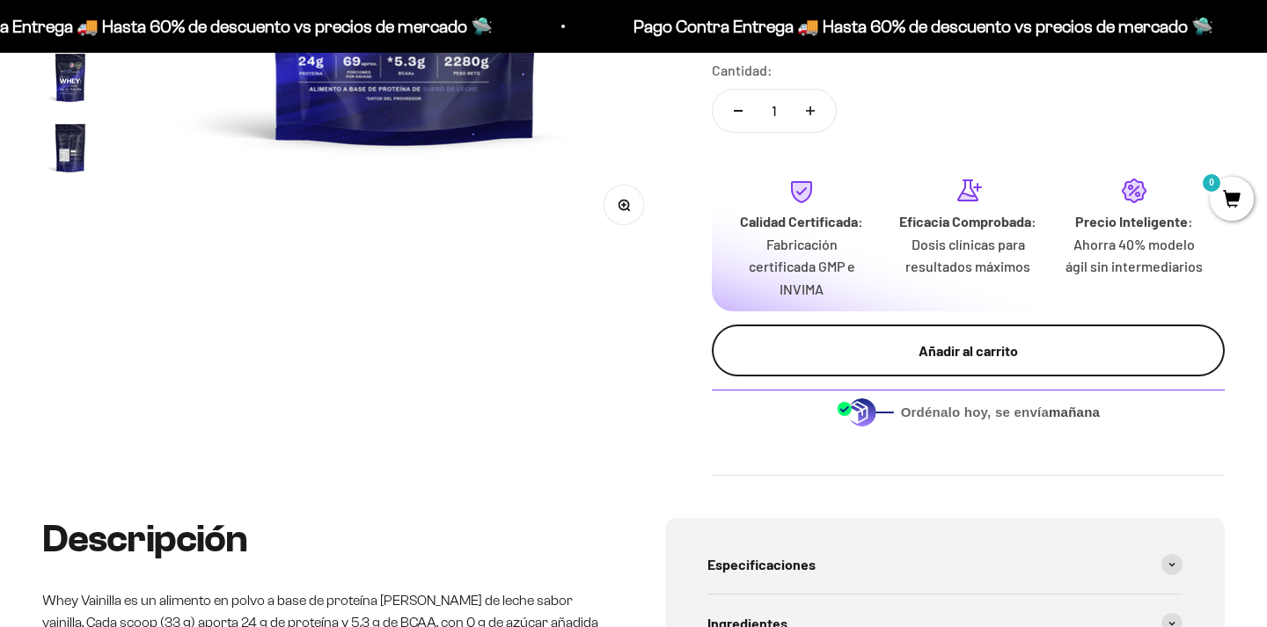
click at [1019, 340] on div "Añadir al carrito" at bounding box center [968, 351] width 442 height 23
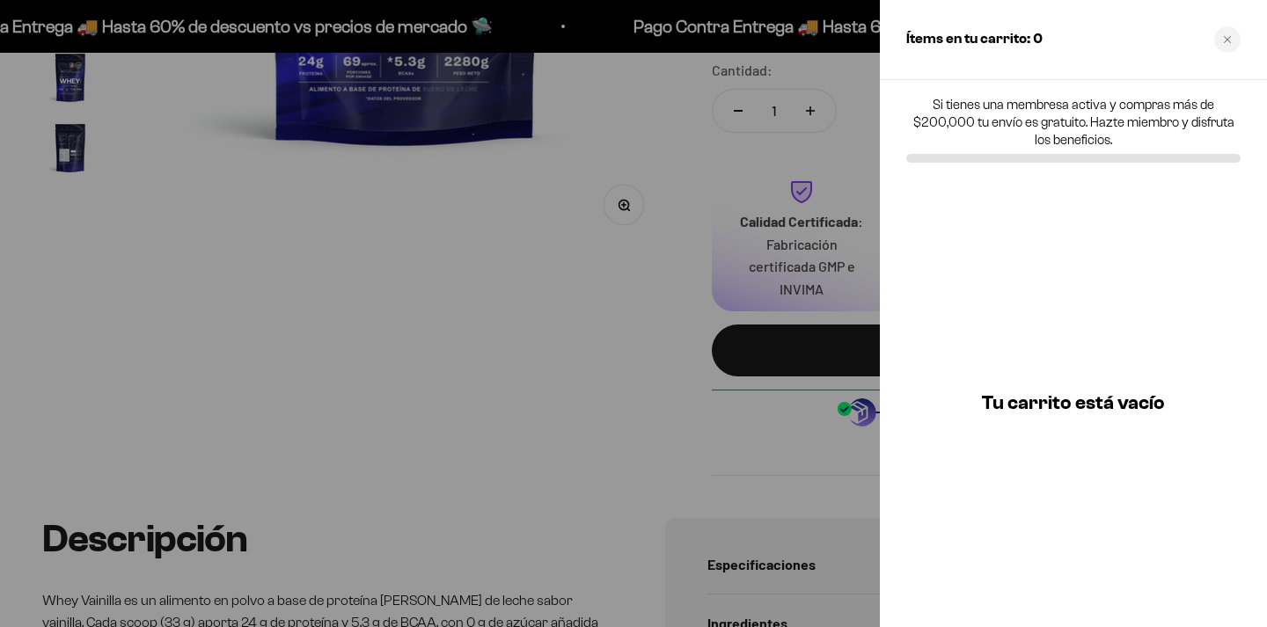
click at [640, 241] on div at bounding box center [633, 313] width 1267 height 627
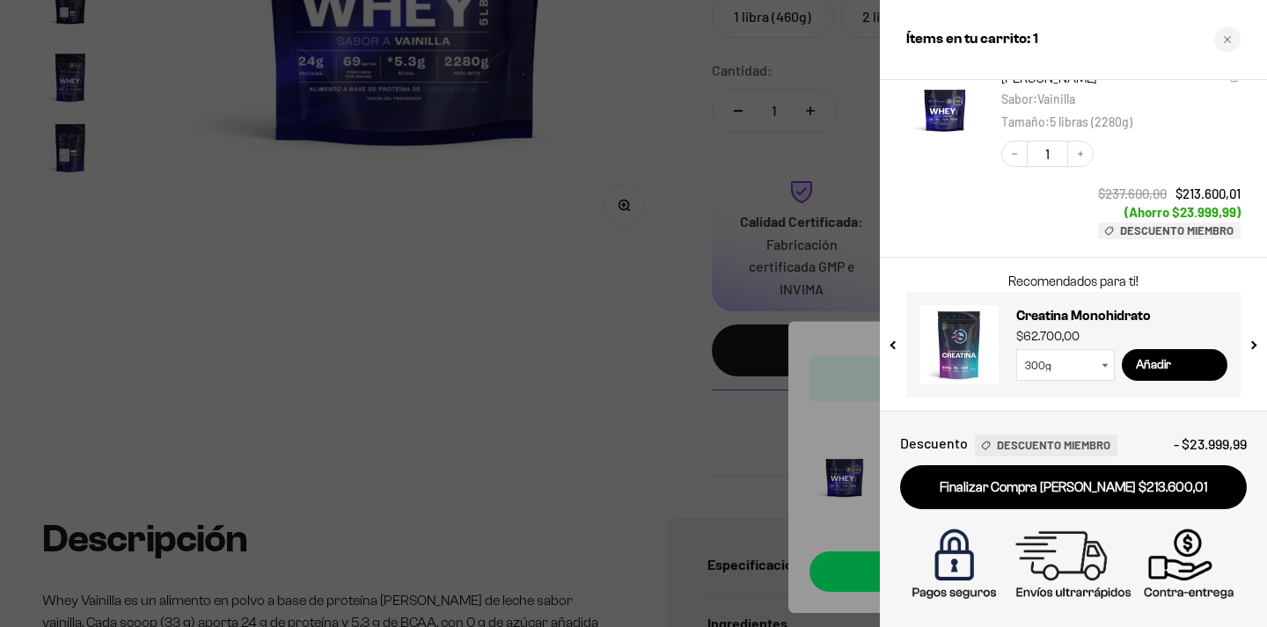
scroll to position [89, 0]
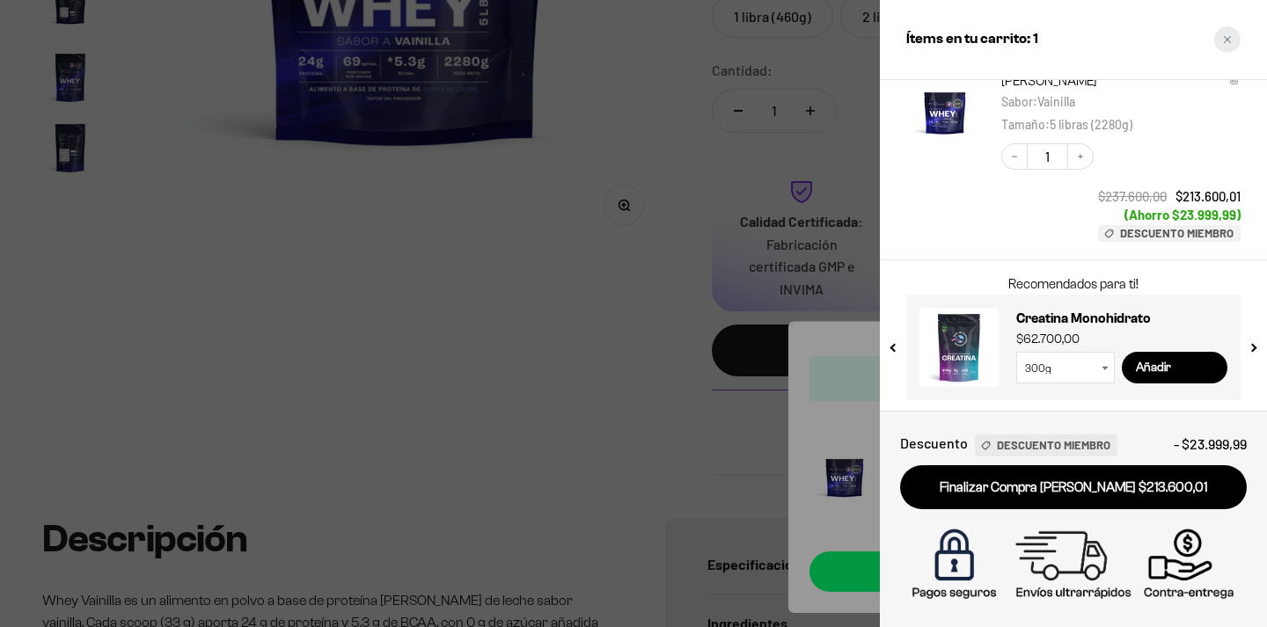
click at [1235, 40] on div "Close cart" at bounding box center [1227, 39] width 26 height 26
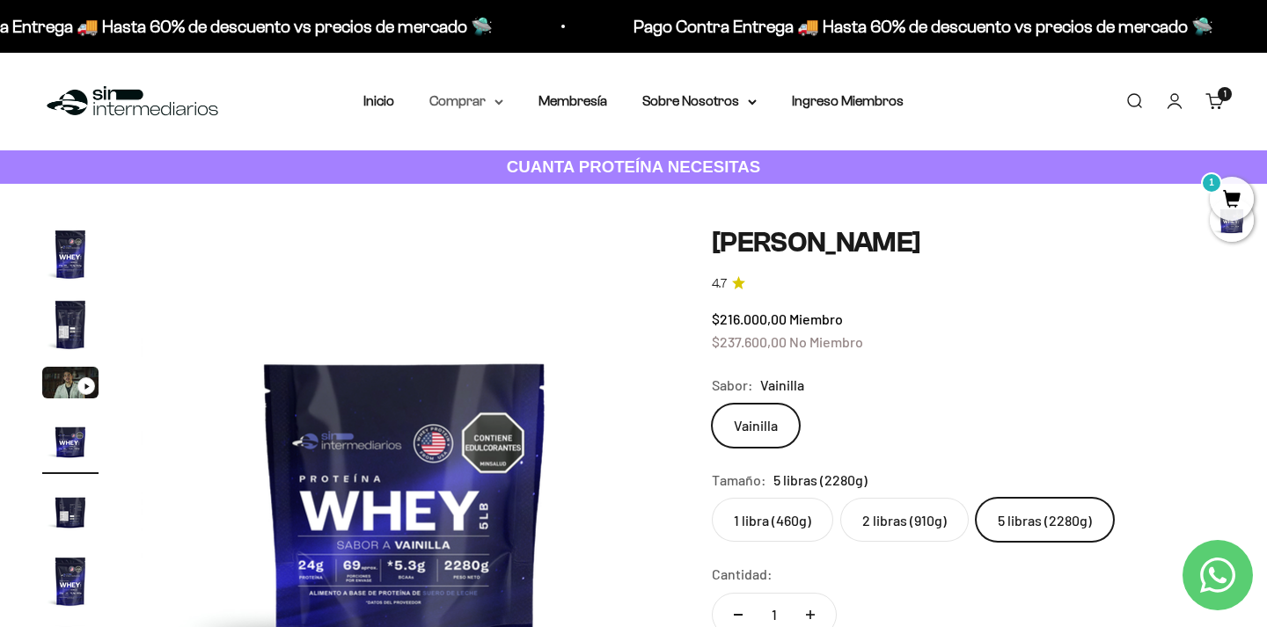
scroll to position [0, 0]
click at [470, 103] on summary "Comprar" at bounding box center [466, 101] width 74 height 23
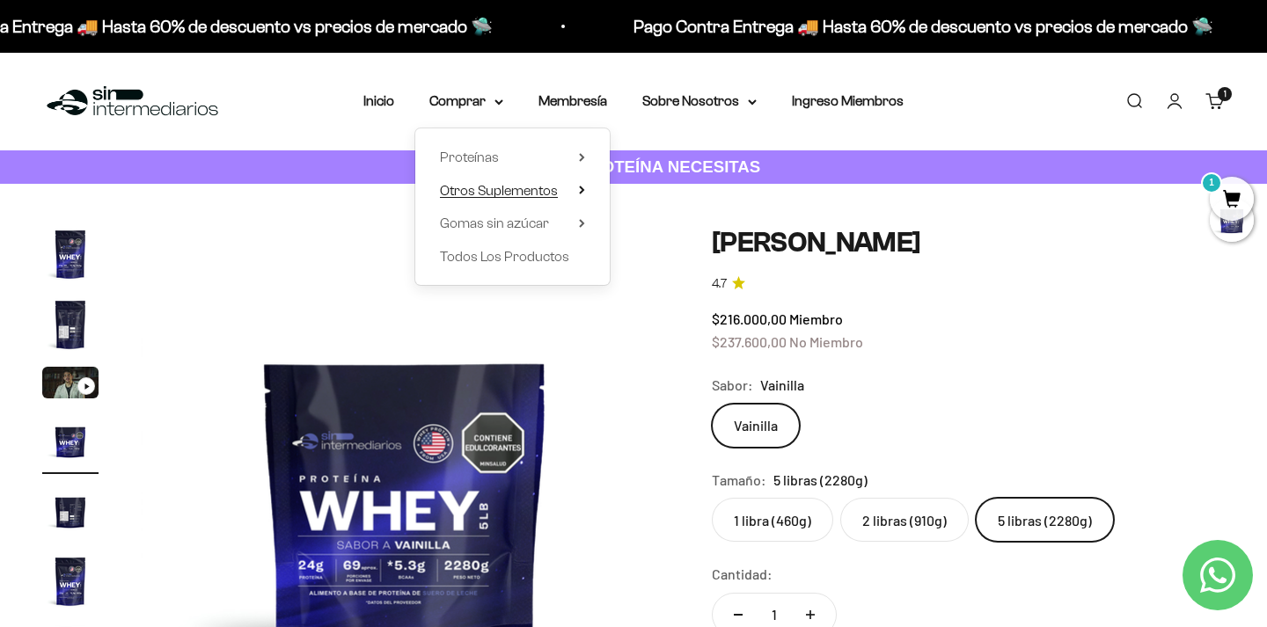
click at [476, 188] on span "Otros Suplementos" at bounding box center [499, 190] width 118 height 15
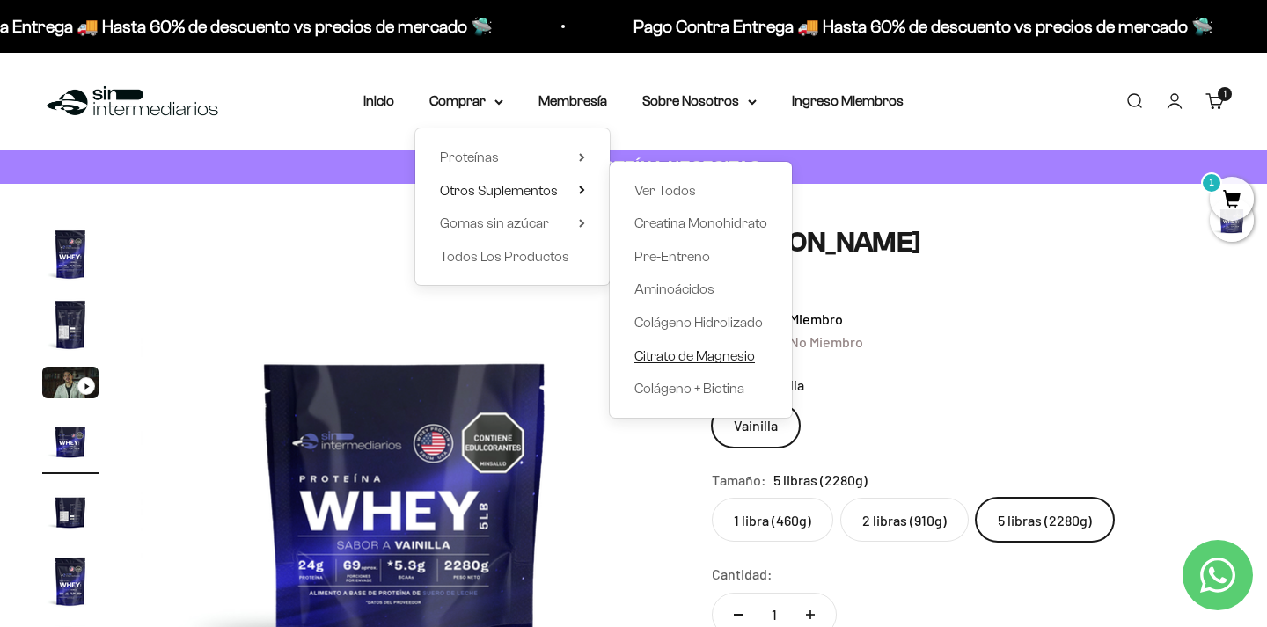
click at [676, 348] on span "Citrato de Magnesio" at bounding box center [694, 355] width 121 height 15
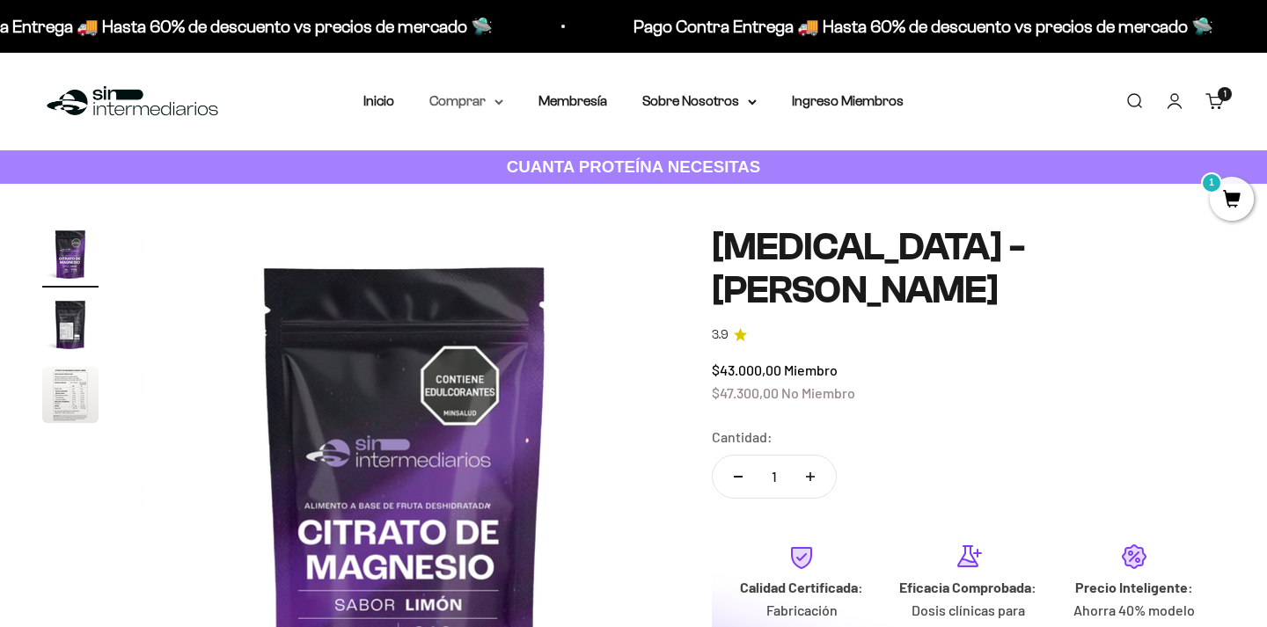
click at [462, 103] on summary "Comprar" at bounding box center [466, 101] width 74 height 23
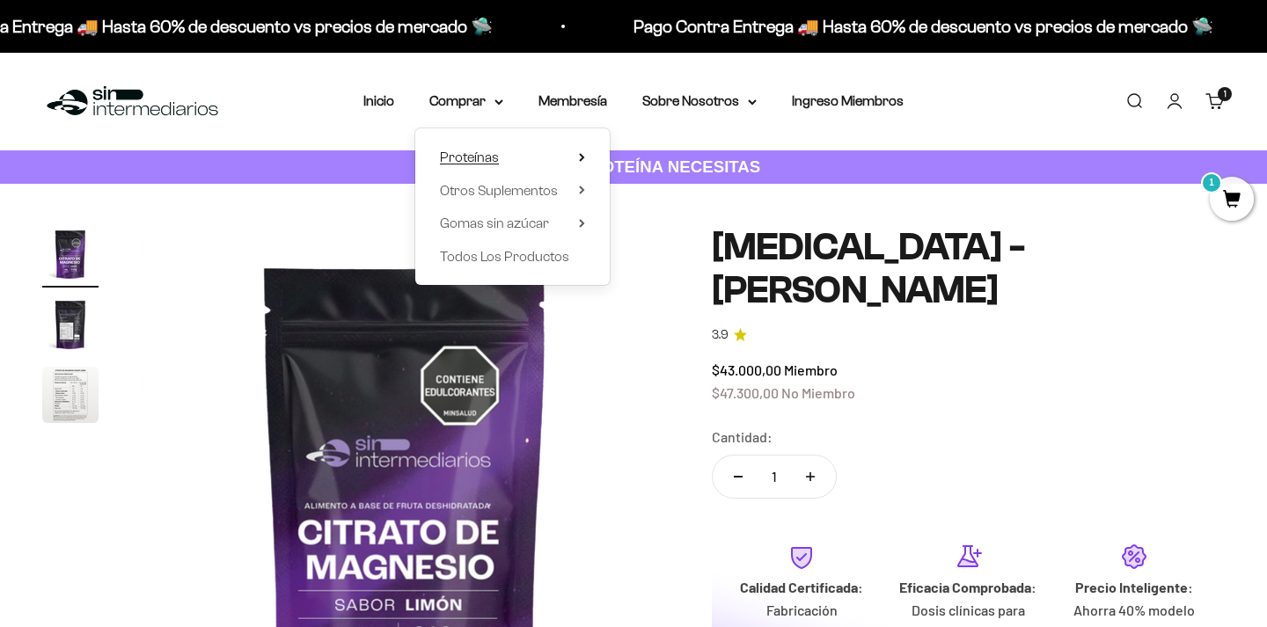
click at [471, 161] on span "Proteínas" at bounding box center [469, 157] width 59 height 15
click at [523, 192] on span "Otros Suplementos" at bounding box center [499, 190] width 118 height 15
click at [509, 216] on span "Gomas sin azúcar" at bounding box center [494, 223] width 109 height 15
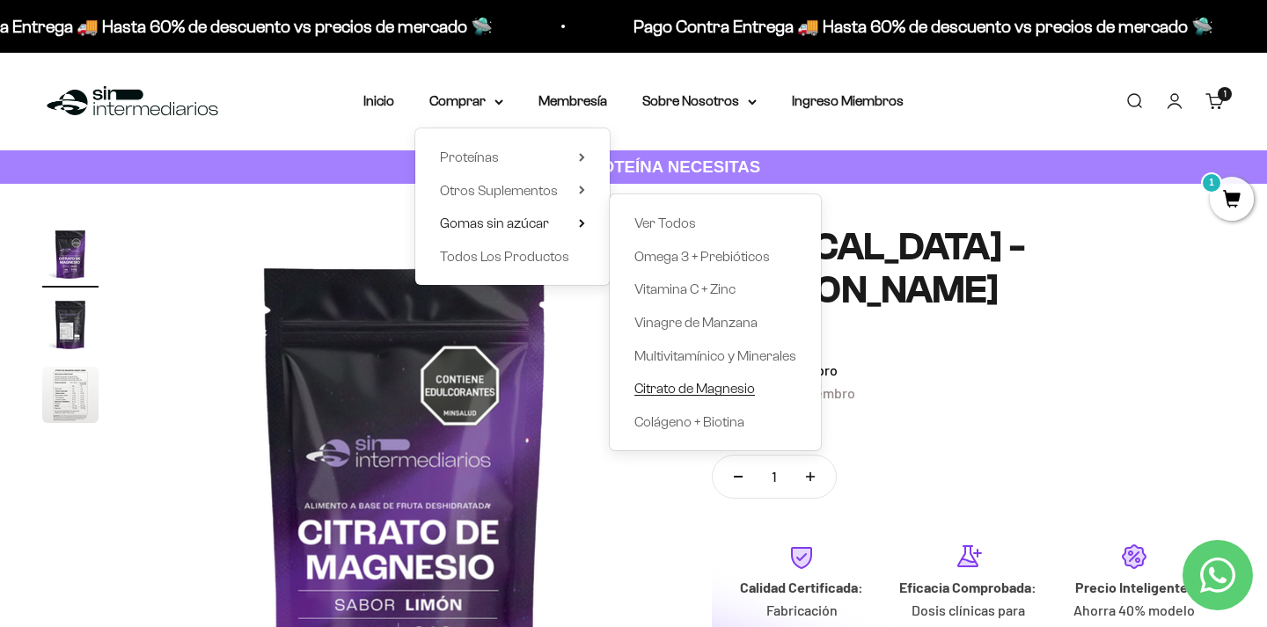
click at [705, 382] on span "Citrato de Magnesio" at bounding box center [694, 388] width 121 height 15
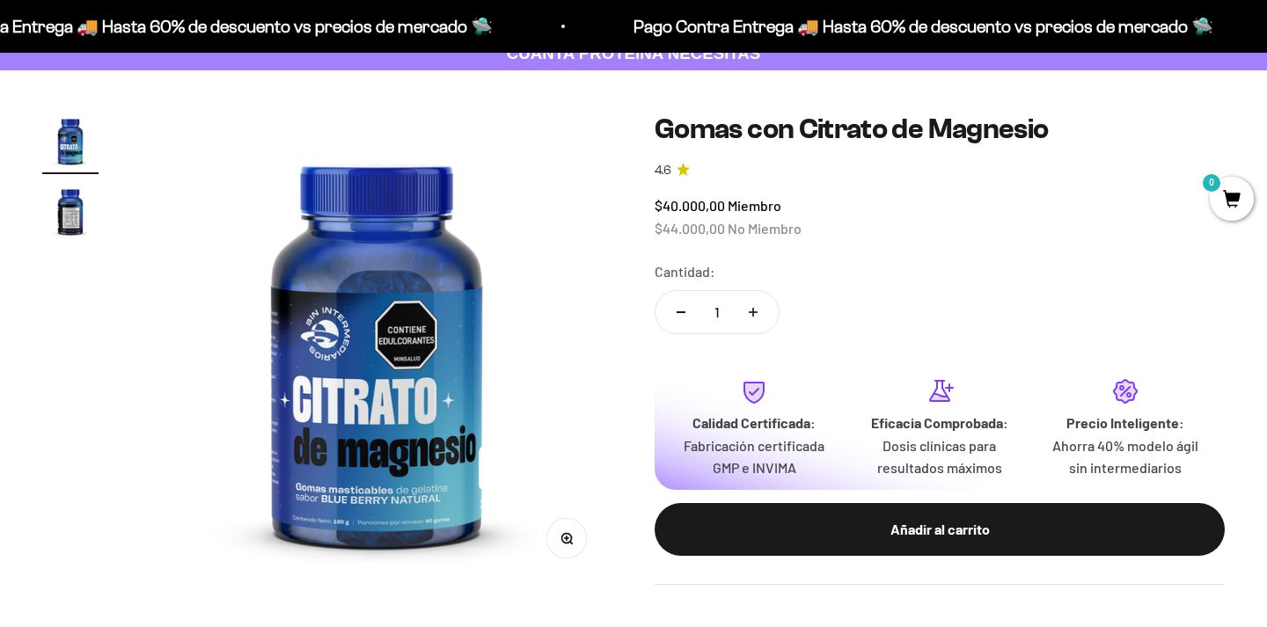
scroll to position [114, 0]
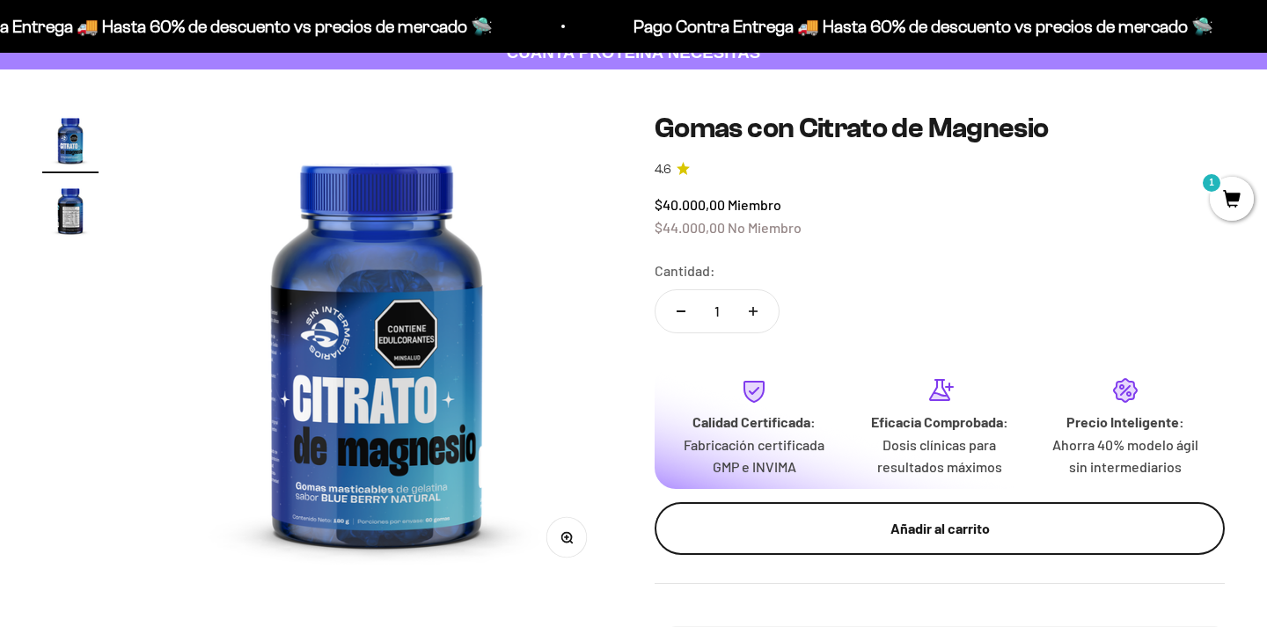
click at [817, 520] on div "Añadir al carrito" at bounding box center [940, 528] width 500 height 23
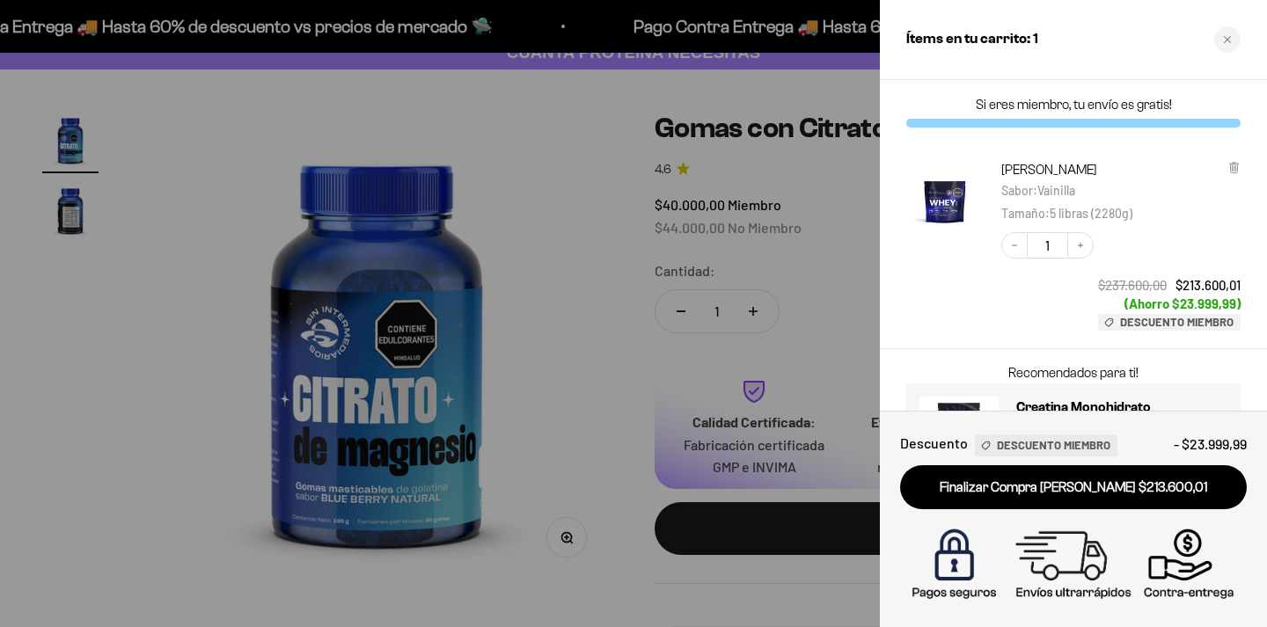
click at [860, 279] on div at bounding box center [633, 313] width 1267 height 627
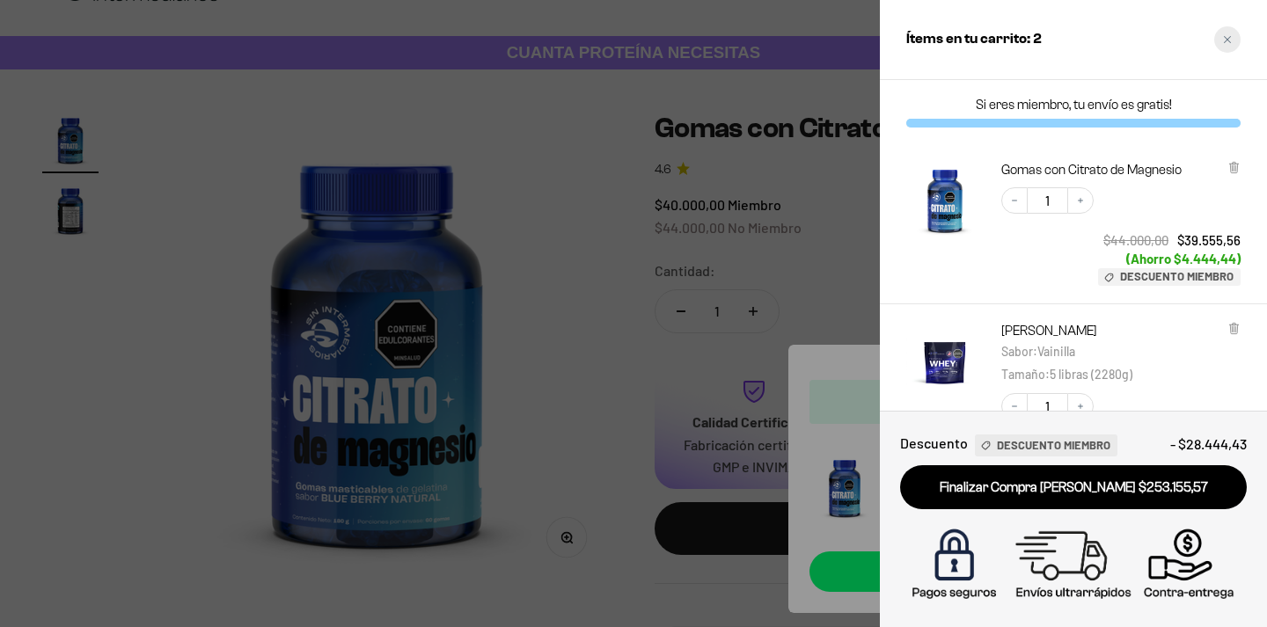
click at [1219, 38] on div "Close cart" at bounding box center [1227, 39] width 26 height 26
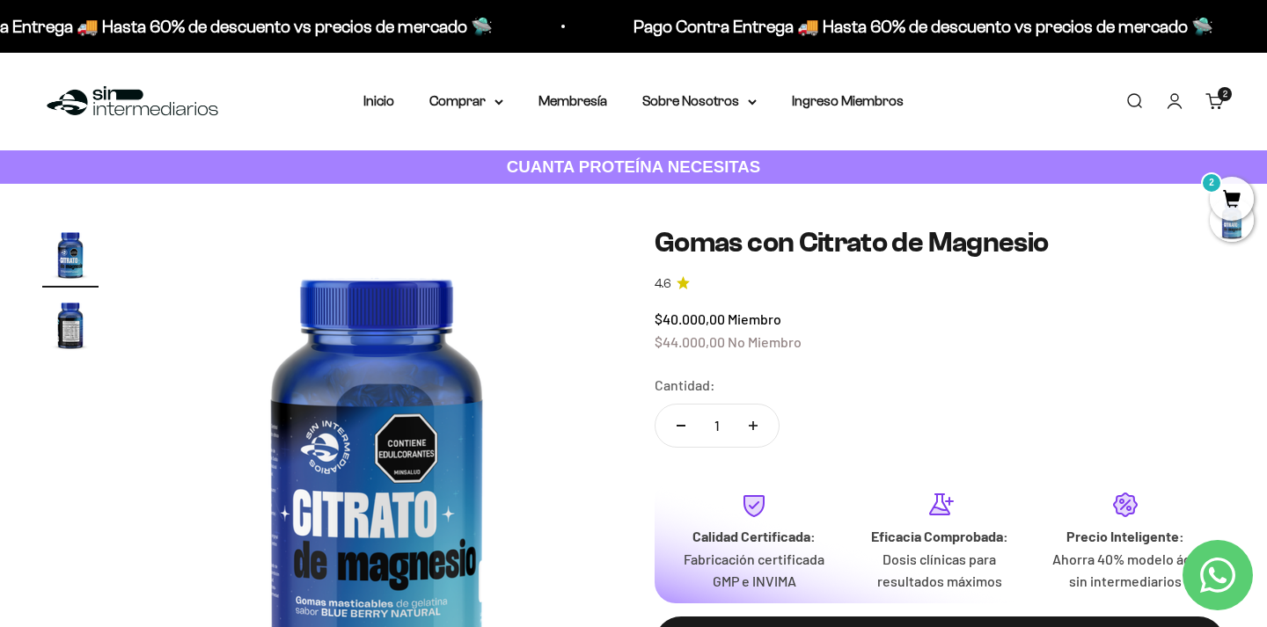
scroll to position [0, 0]
click at [1220, 90] on cart-count "2" at bounding box center [1224, 94] width 14 height 14
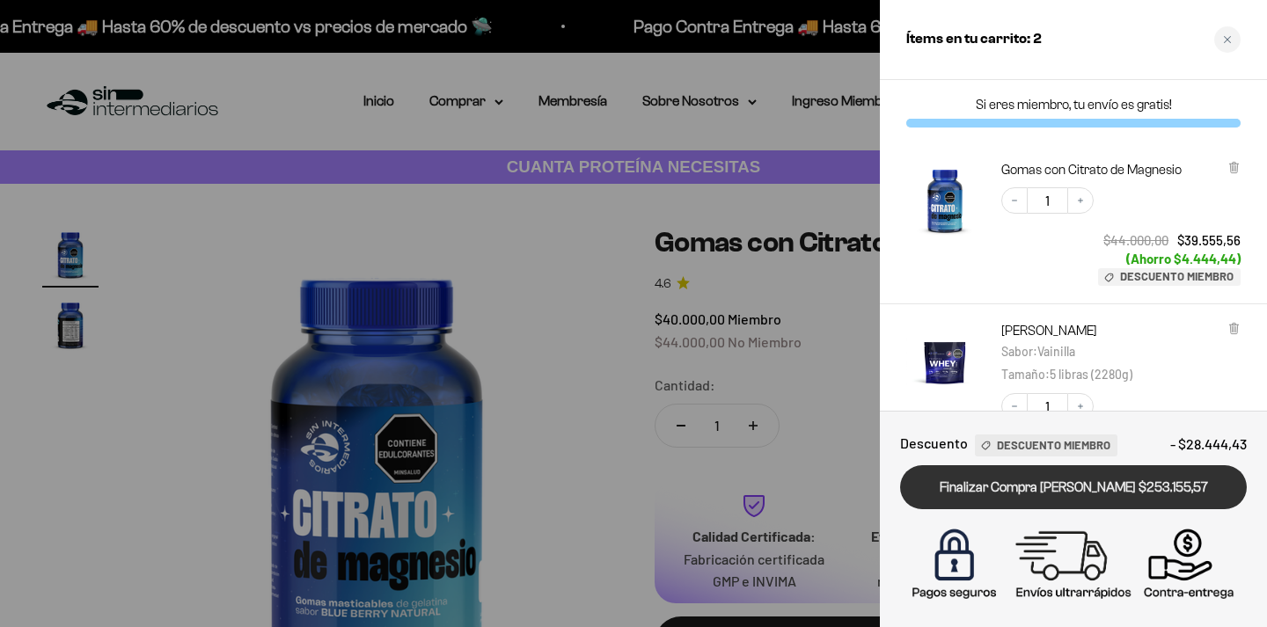
click at [1078, 493] on link "Finalizar Compra Segura $253.155,57" at bounding box center [1073, 487] width 347 height 45
